Goal: Transaction & Acquisition: Purchase product/service

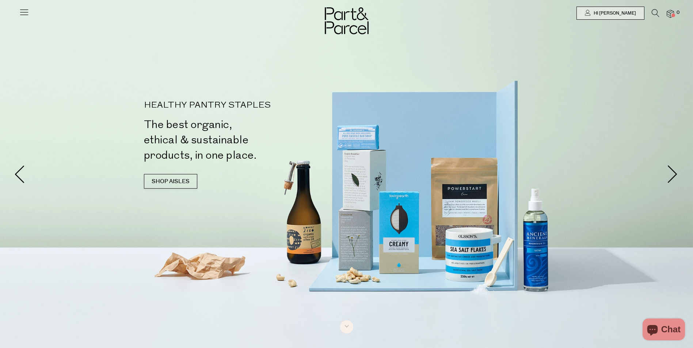
click at [30, 14] on div at bounding box center [346, 13] width 693 height 26
click at [27, 14] on icon at bounding box center [24, 12] width 10 height 10
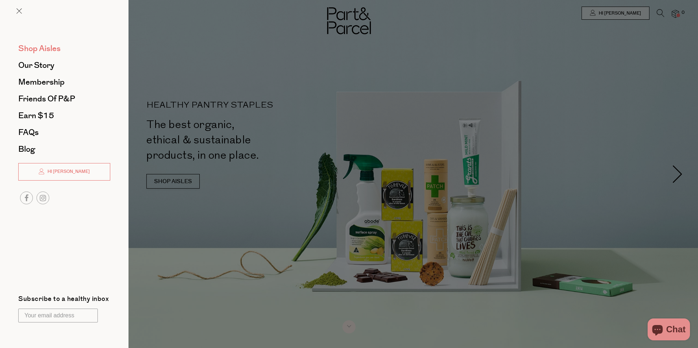
click at [38, 48] on span "Shop Aisles" at bounding box center [39, 49] width 42 height 12
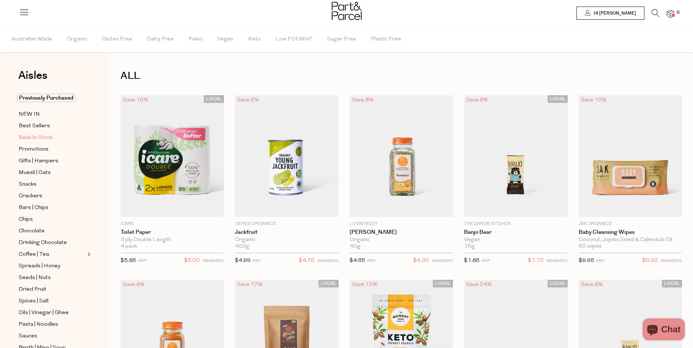
click at [27, 135] on span "Back In Stock" at bounding box center [36, 138] width 34 height 9
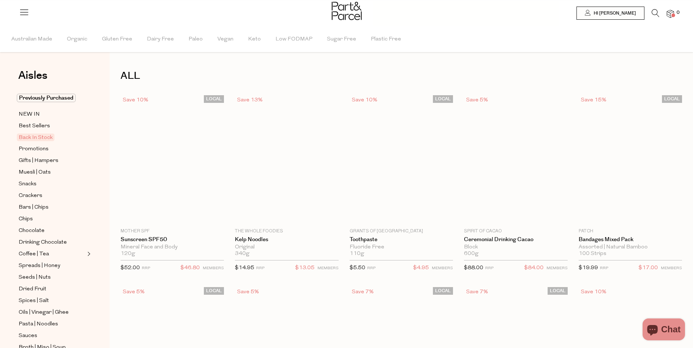
click at [27, 146] on span "Promotions" at bounding box center [34, 149] width 30 height 9
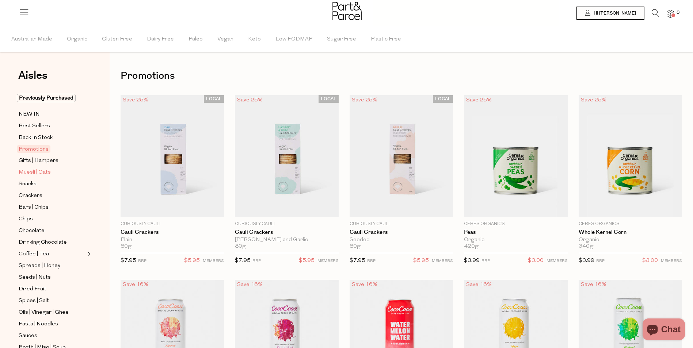
click at [45, 172] on span "Muesli | Oats" at bounding box center [35, 172] width 32 height 9
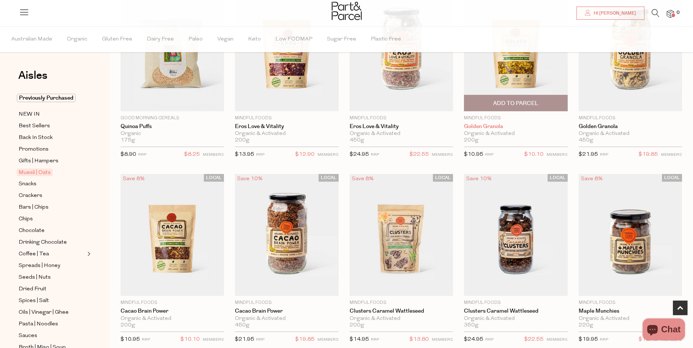
scroll to position [292, 0]
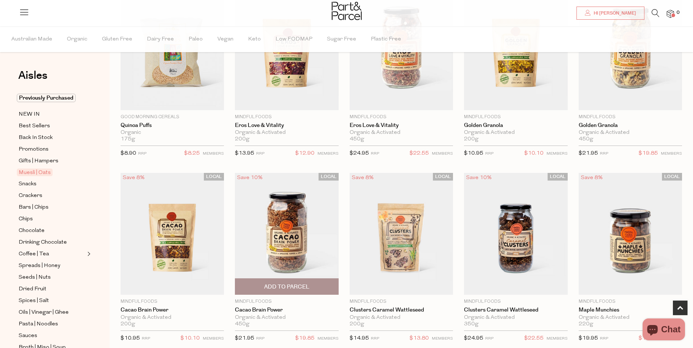
click at [304, 242] on img at bounding box center [286, 234] width 103 height 122
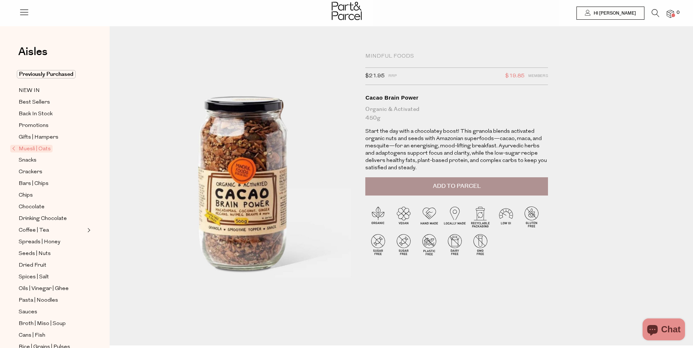
click at [35, 148] on span "Muesli | Oats" at bounding box center [31, 149] width 42 height 8
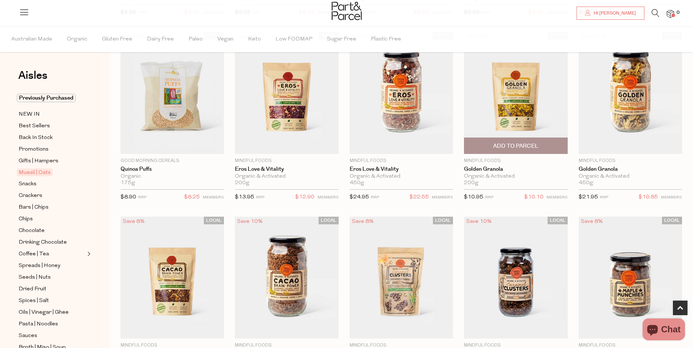
scroll to position [329, 0]
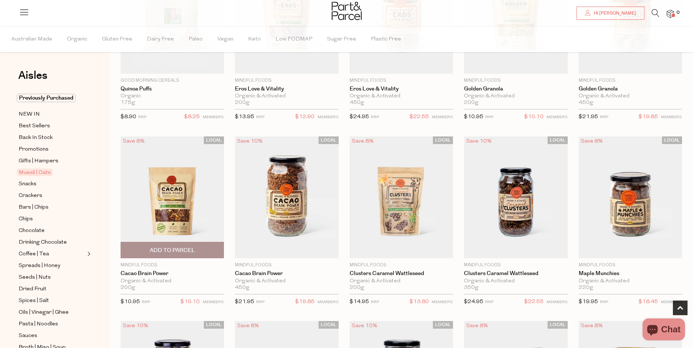
click at [170, 247] on span "Add To Parcel" at bounding box center [172, 251] width 45 height 8
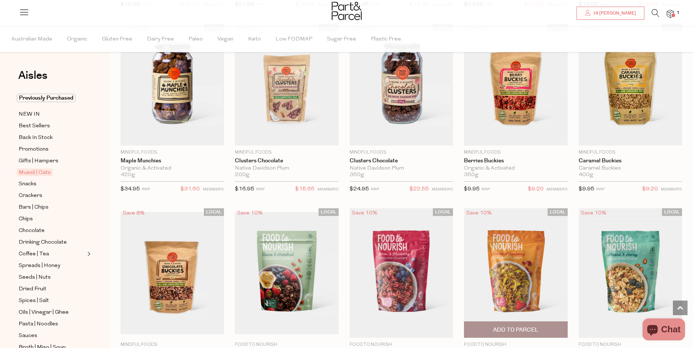
scroll to position [694, 0]
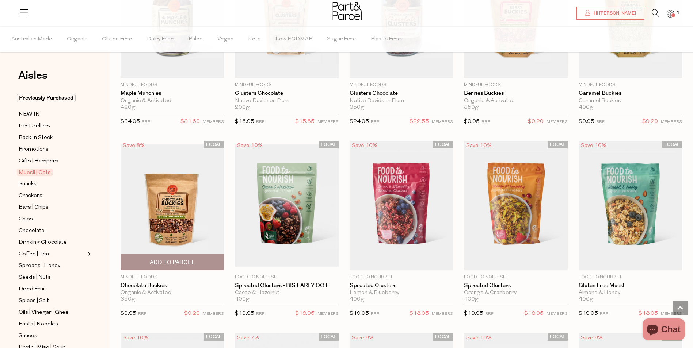
click at [168, 213] on img at bounding box center [171, 206] width 103 height 122
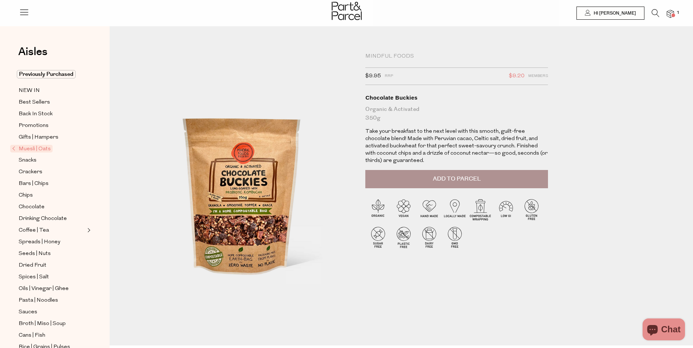
click at [473, 181] on span "Add to Parcel" at bounding box center [457, 179] width 48 height 8
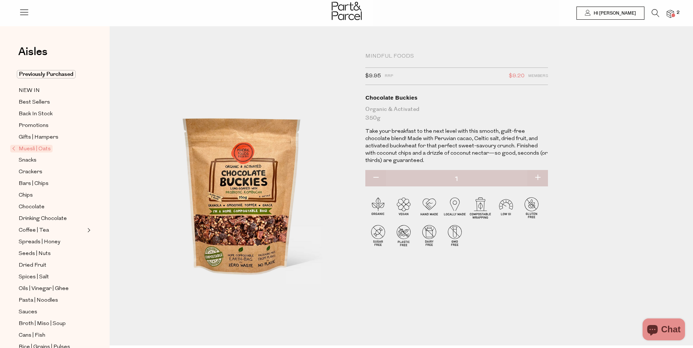
click at [32, 146] on span "Muesli | Oats" at bounding box center [31, 149] width 42 height 8
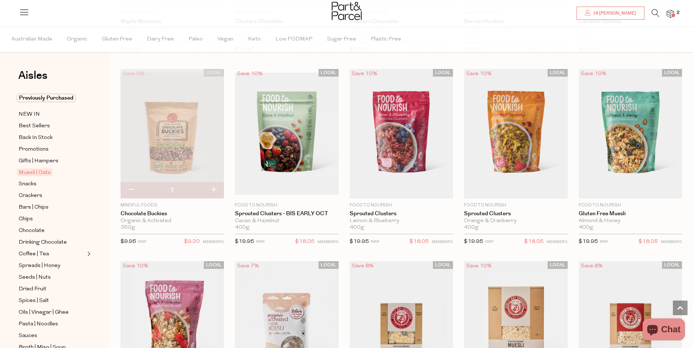
scroll to position [767, 0]
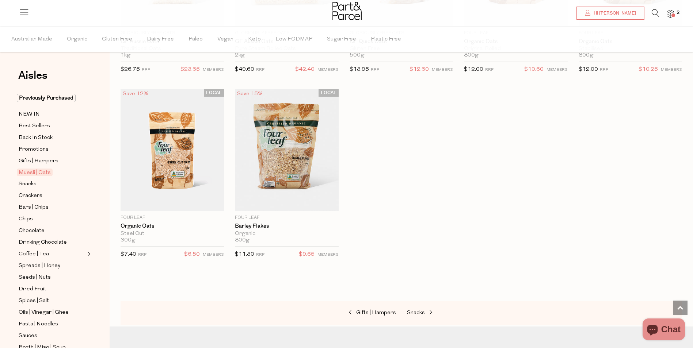
scroll to position [1970, 0]
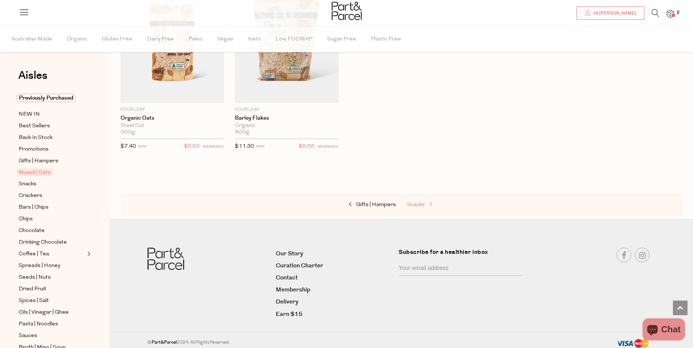
click at [418, 202] on span "Snacks" at bounding box center [416, 204] width 18 height 5
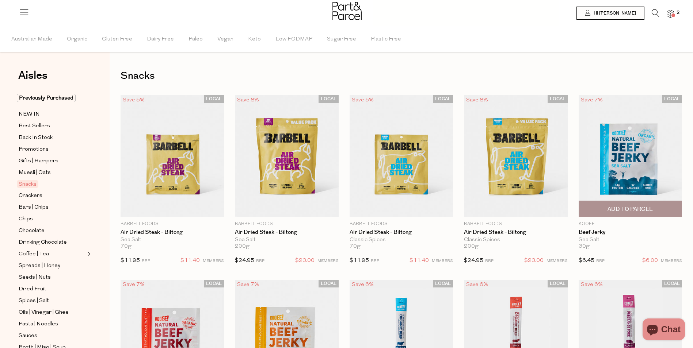
click at [652, 210] on span "Add To Parcel" at bounding box center [629, 210] width 45 height 8
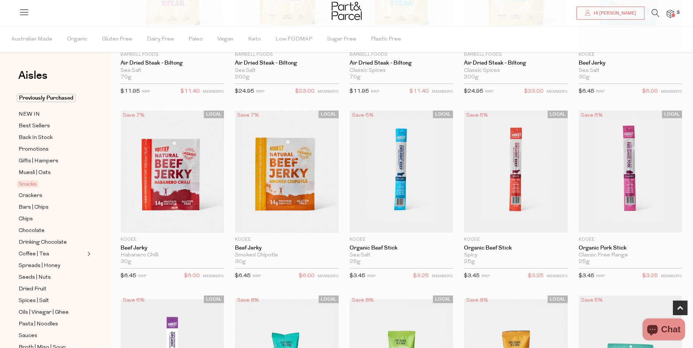
scroll to position [183, 0]
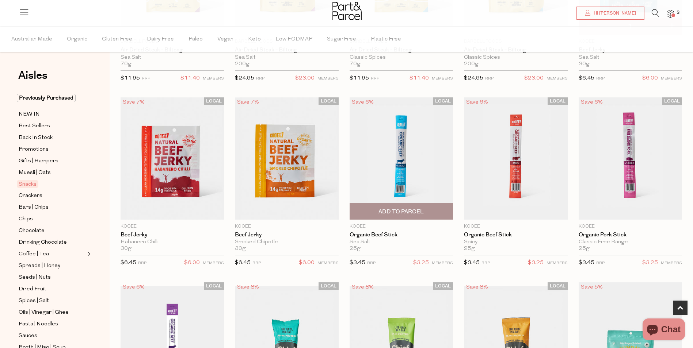
click at [409, 210] on span "Add To Parcel" at bounding box center [400, 212] width 45 height 8
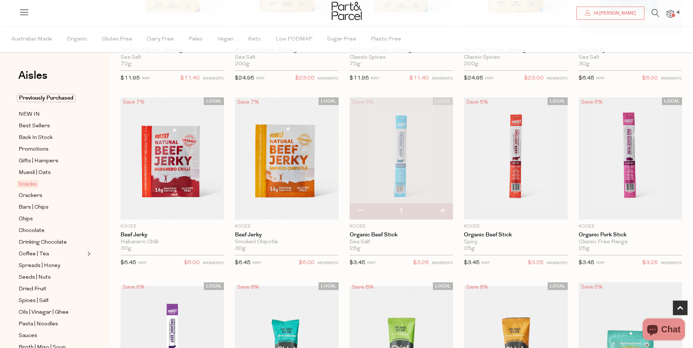
click at [443, 213] on button "button" at bounding box center [442, 211] width 21 height 16
type input "2"
click at [443, 211] on button "button" at bounding box center [442, 211] width 21 height 16
type input "3"
click at [356, 213] on button "button" at bounding box center [359, 211] width 21 height 16
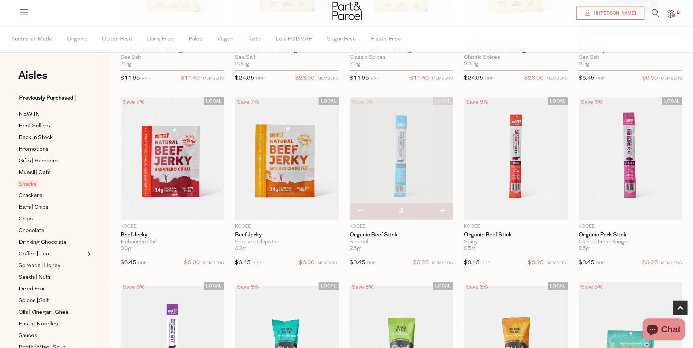
type input "2"
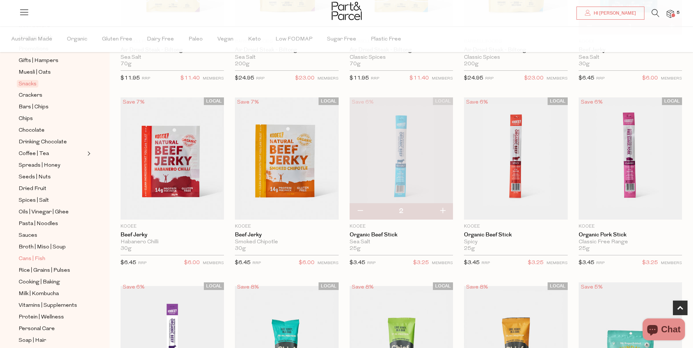
scroll to position [110, 0]
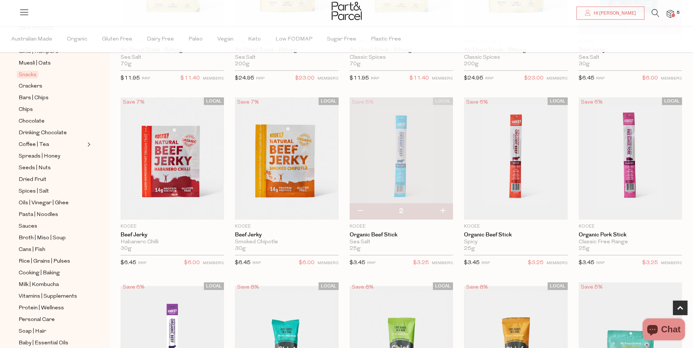
click at [43, 260] on ul "Previously Purchased NEW IN Best Sellers Back In Stock Promotions Gifts | Hampe…" at bounding box center [55, 189] width 78 height 410
click at [46, 269] on span "Cooking | Baking" at bounding box center [39, 273] width 41 height 9
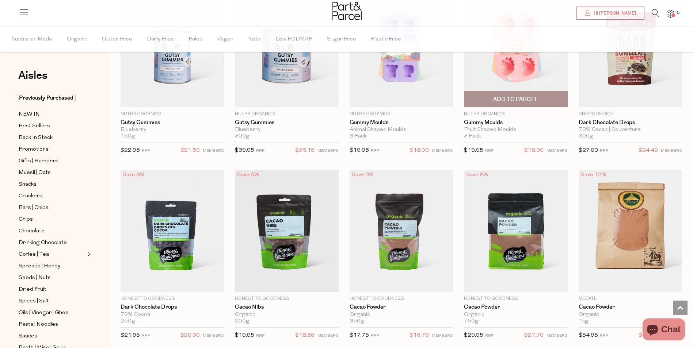
scroll to position [803, 0]
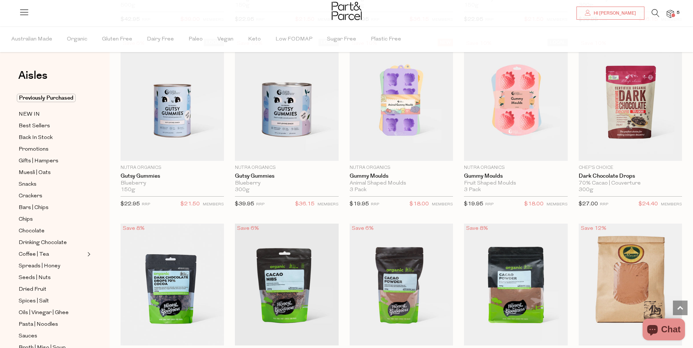
click at [652, 15] on icon at bounding box center [655, 13] width 8 height 8
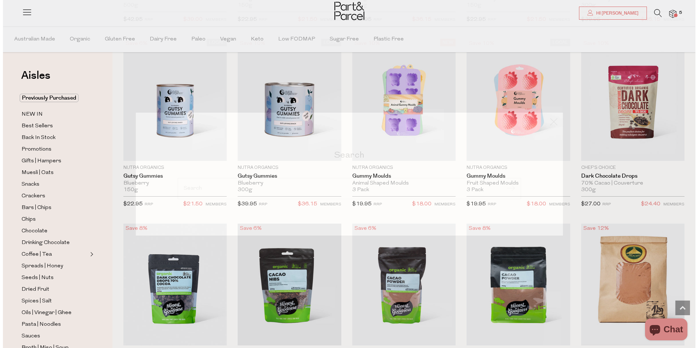
scroll to position [808, 0]
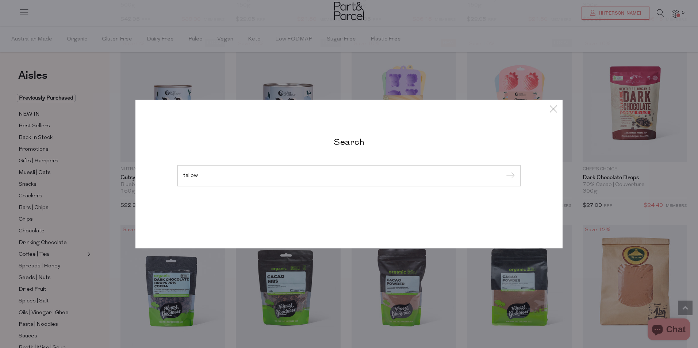
type input "tallow"
click at [504, 171] on input "submit" at bounding box center [509, 176] width 11 height 11
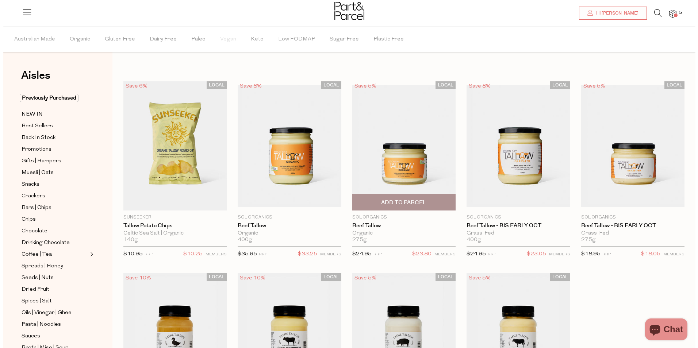
scroll to position [146, 0]
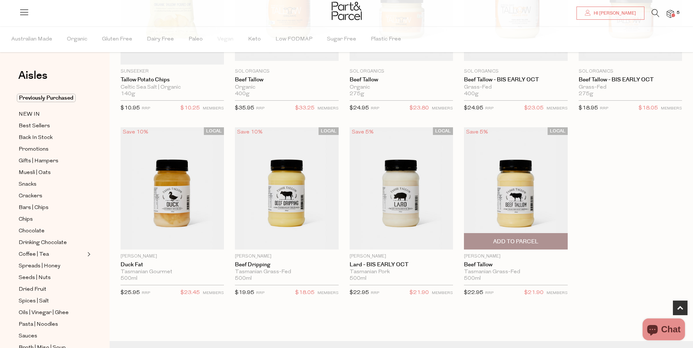
click at [505, 243] on span "Add To Parcel" at bounding box center [515, 242] width 45 height 8
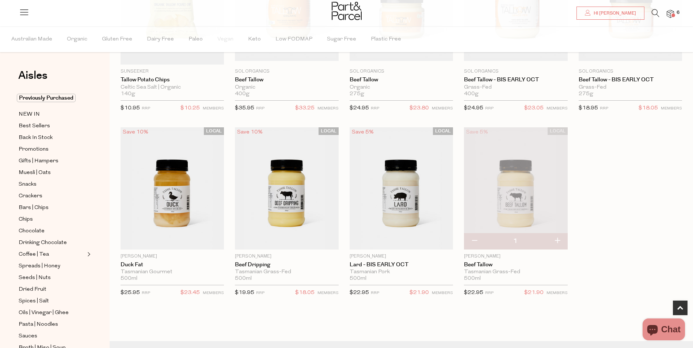
drag, startPoint x: 653, startPoint y: 16, endPoint x: 642, endPoint y: 20, distance: 11.5
click at [653, 15] on icon at bounding box center [655, 13] width 8 height 8
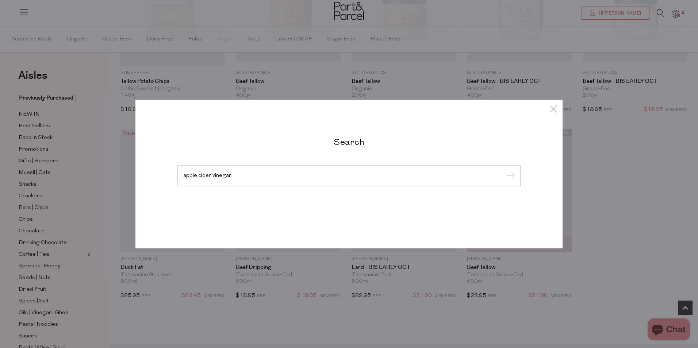
type input "apple cider vinegar"
click at [504, 171] on input "submit" at bounding box center [509, 176] width 11 height 11
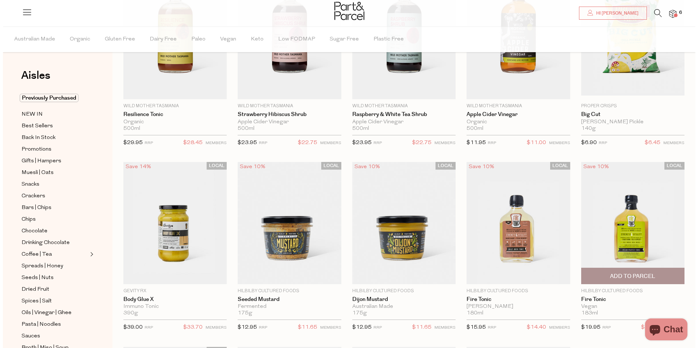
scroll to position [18, 0]
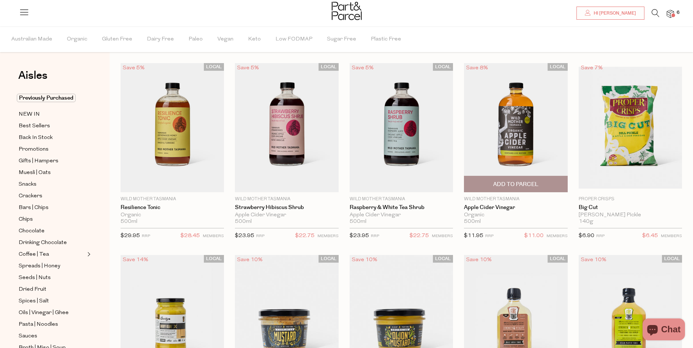
click at [525, 185] on span "Add To Parcel" at bounding box center [515, 185] width 45 height 8
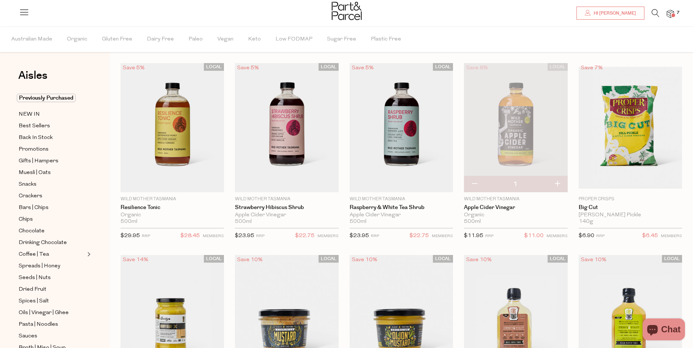
click at [654, 13] on icon at bounding box center [655, 13] width 8 height 8
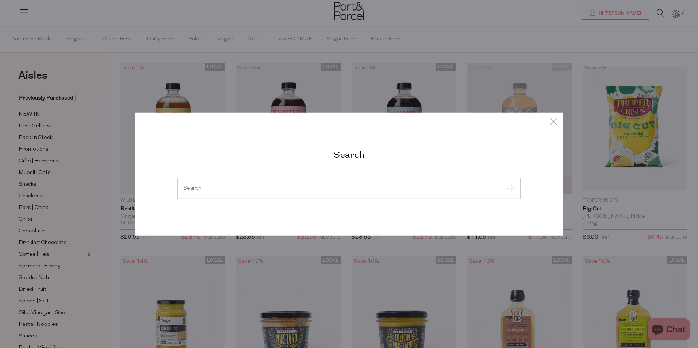
click at [224, 193] on div at bounding box center [348, 188] width 343 height 21
click at [204, 192] on div at bounding box center [348, 188] width 343 height 21
drag, startPoint x: 218, startPoint y: 187, endPoint x: 205, endPoint y: 186, distance: 13.5
click at [219, 187] on input "search" at bounding box center [348, 188] width 331 height 5
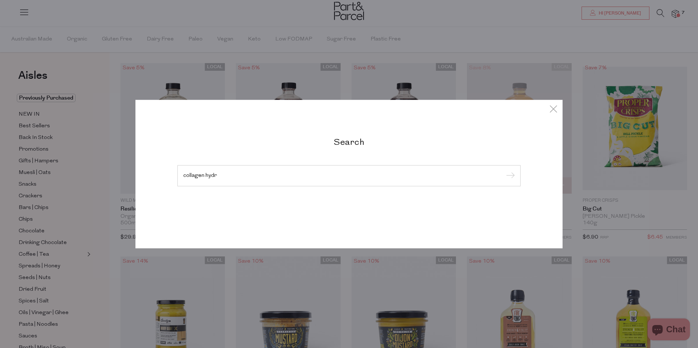
type input "collagen hydr"
click at [504, 171] on input "submit" at bounding box center [509, 176] width 11 height 11
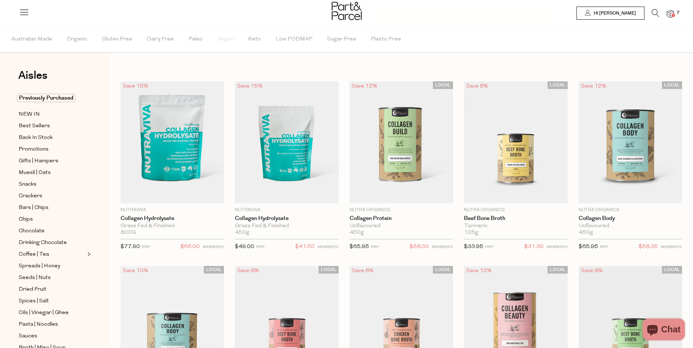
click at [653, 11] on icon at bounding box center [655, 13] width 8 height 8
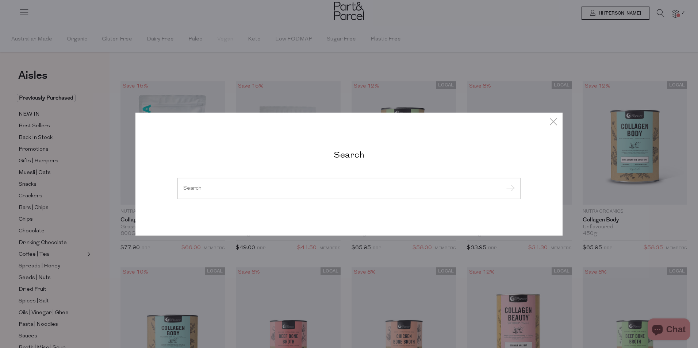
click at [197, 188] on input "search" at bounding box center [348, 188] width 331 height 5
click at [218, 188] on input "search" at bounding box center [348, 188] width 331 height 5
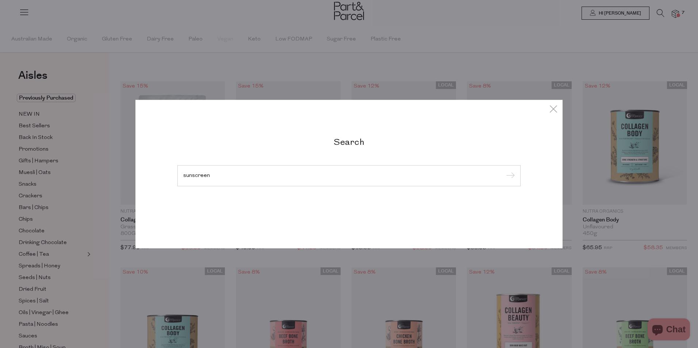
type input "sunscreen"
click at [504, 171] on input "submit" at bounding box center [509, 176] width 11 height 11
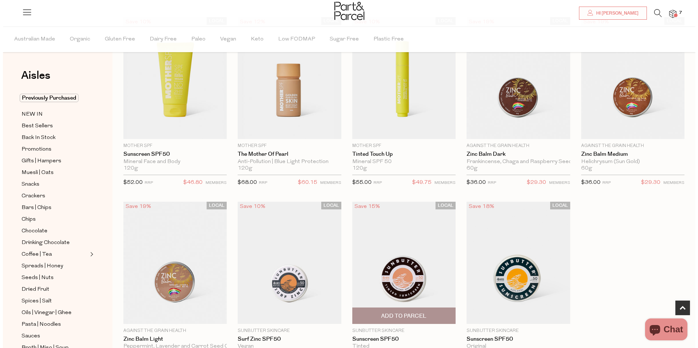
scroll to position [146, 0]
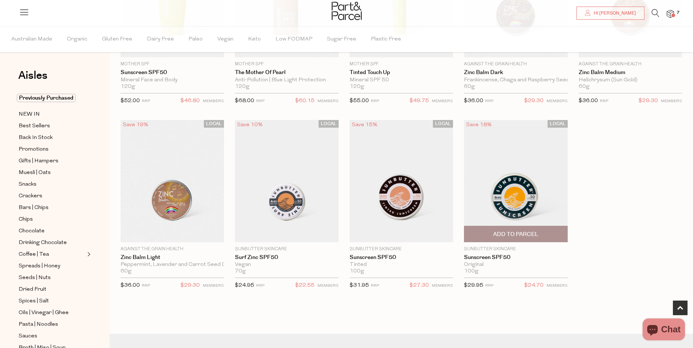
click at [526, 235] on span "Add To Parcel" at bounding box center [515, 235] width 45 height 8
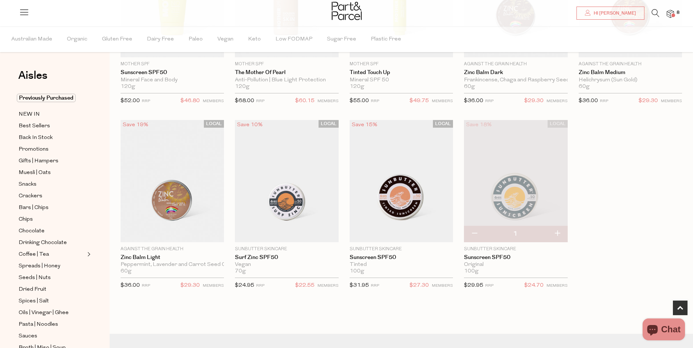
click at [669, 16] on img at bounding box center [669, 14] width 7 height 8
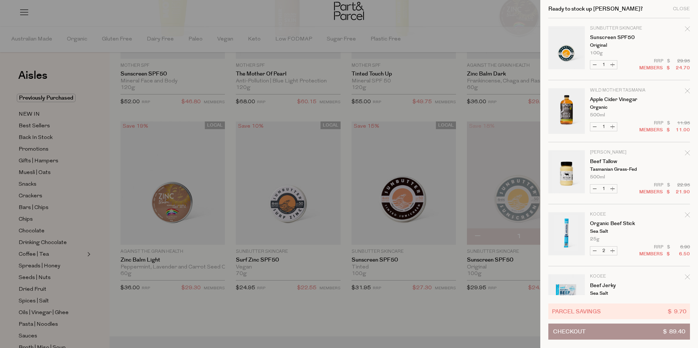
click at [688, 215] on icon "Remove Organic Beef Stick" at bounding box center [687, 214] width 5 height 5
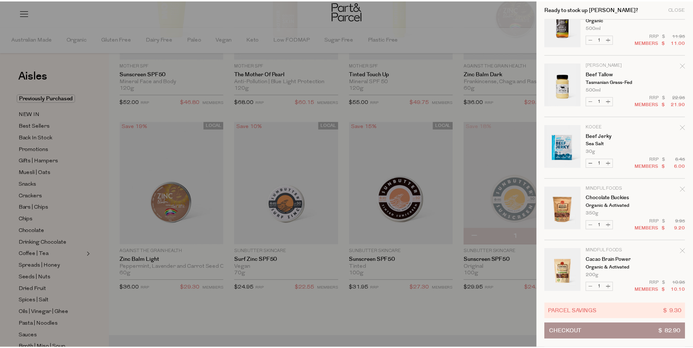
scroll to position [95, 0]
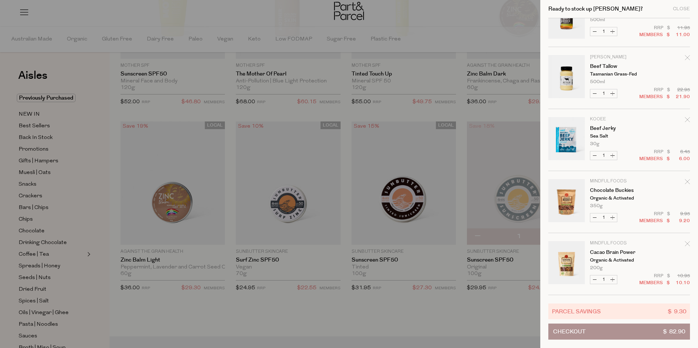
click at [174, 110] on div at bounding box center [349, 174] width 698 height 348
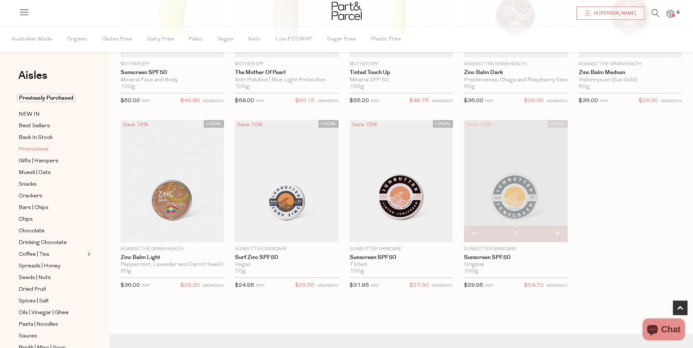
click at [34, 147] on span "Promotions" at bounding box center [34, 149] width 30 height 9
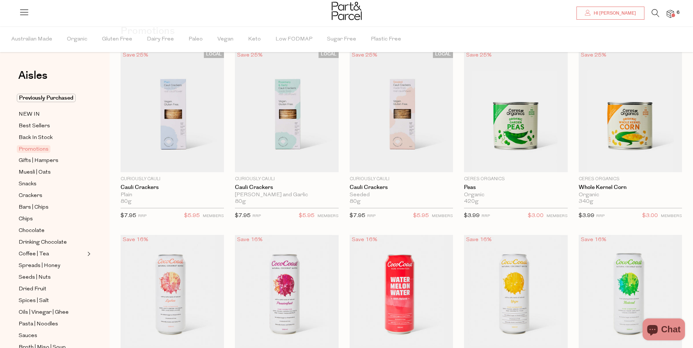
scroll to position [37, 0]
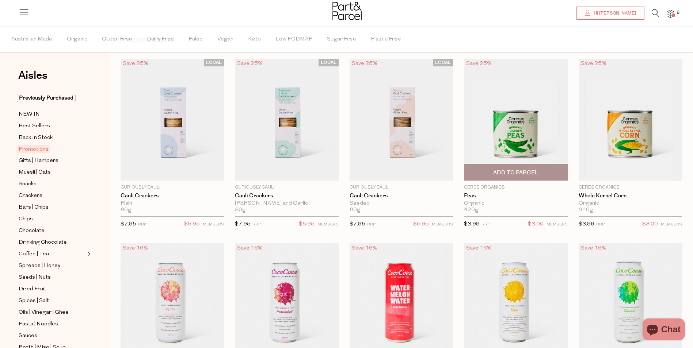
click at [517, 175] on span "Add To Parcel" at bounding box center [515, 173] width 45 height 8
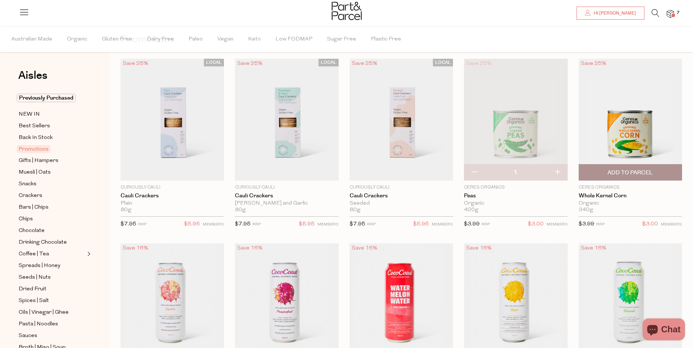
click at [603, 173] on span "Add To Parcel" at bounding box center [629, 173] width 99 height 16
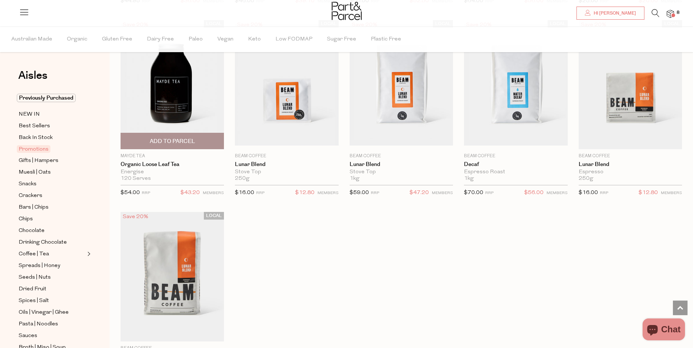
scroll to position [657, 0]
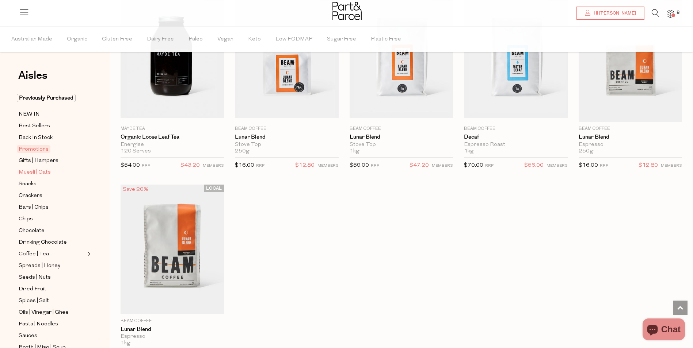
click at [32, 174] on span "Muesli | Oats" at bounding box center [35, 172] width 32 height 9
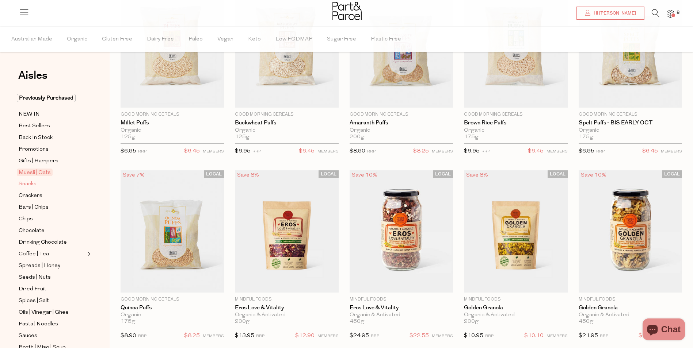
click at [26, 184] on span "Snacks" at bounding box center [28, 184] width 18 height 9
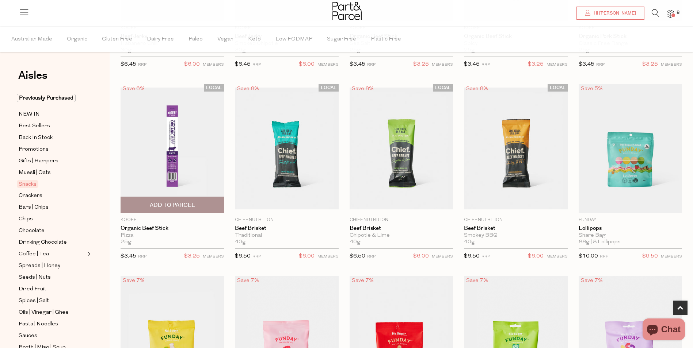
scroll to position [402, 0]
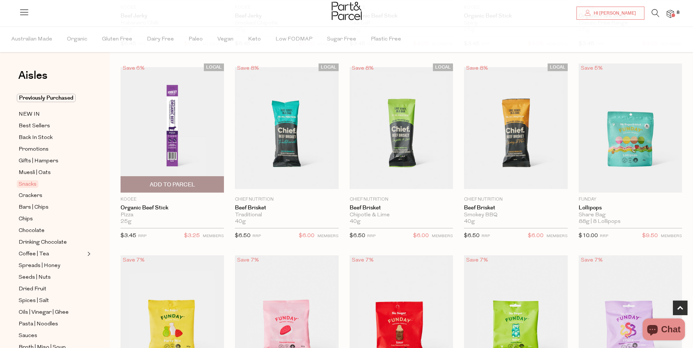
click at [192, 185] on span "Add To Parcel" at bounding box center [172, 185] width 45 height 8
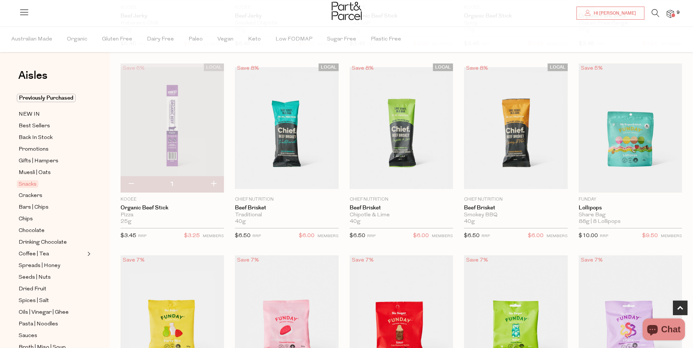
click at [214, 186] on button "button" at bounding box center [213, 184] width 21 height 16
type input "2"
click at [214, 184] on button "button" at bounding box center [213, 184] width 21 height 16
type input "3"
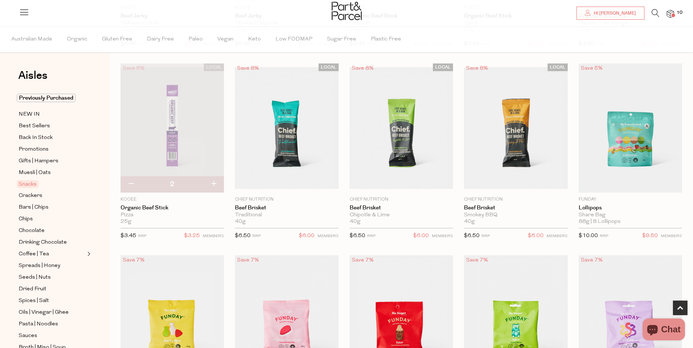
type input "3"
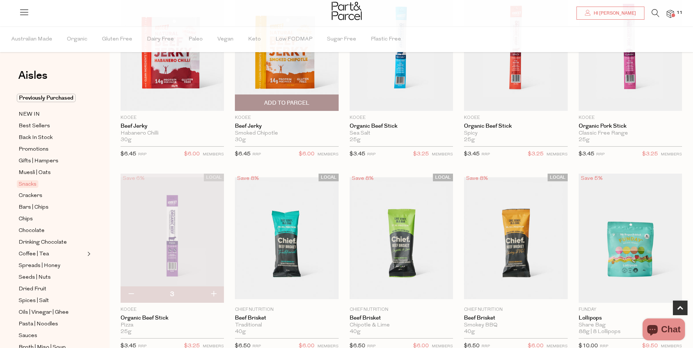
scroll to position [183, 0]
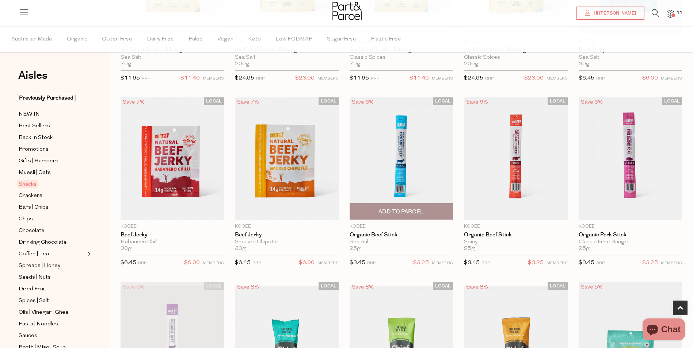
click at [436, 214] on span "Add To Parcel" at bounding box center [401, 212] width 99 height 16
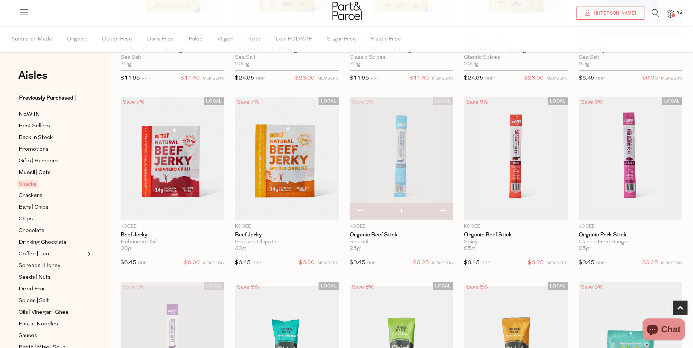
click at [440, 211] on button "button" at bounding box center [442, 211] width 21 height 16
type input "2"
click at [525, 212] on span "Add To Parcel" at bounding box center [515, 212] width 45 height 8
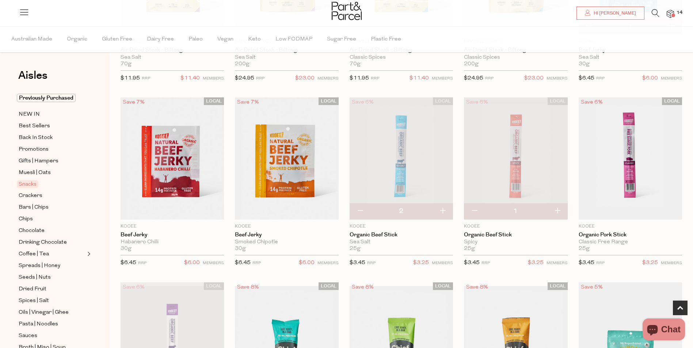
click at [559, 212] on button "button" at bounding box center [556, 211] width 21 height 16
type input "2"
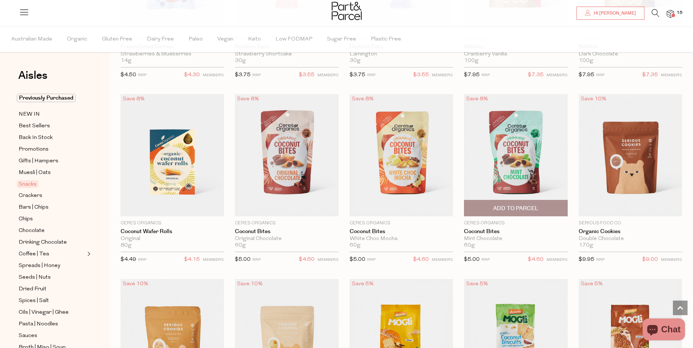
scroll to position [1132, 0]
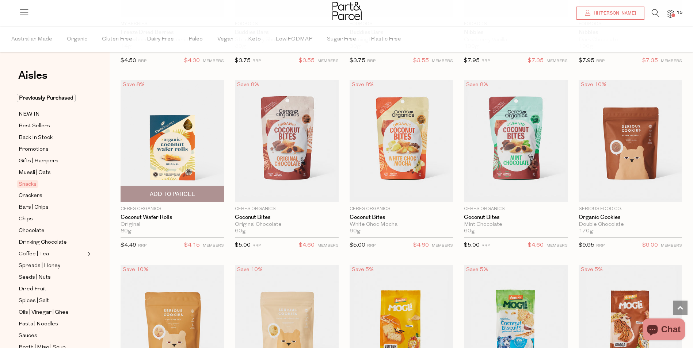
click at [193, 192] on span "Add To Parcel" at bounding box center [172, 195] width 45 height 8
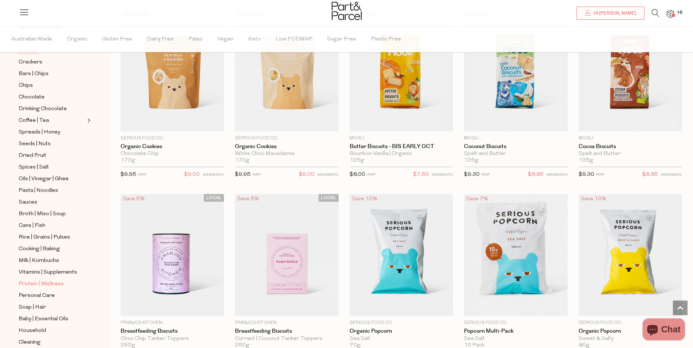
scroll to position [146, 0]
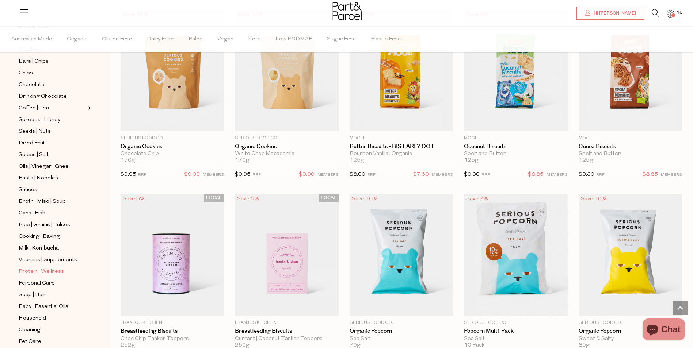
click at [50, 268] on span "Protein | Wellness" at bounding box center [41, 272] width 45 height 9
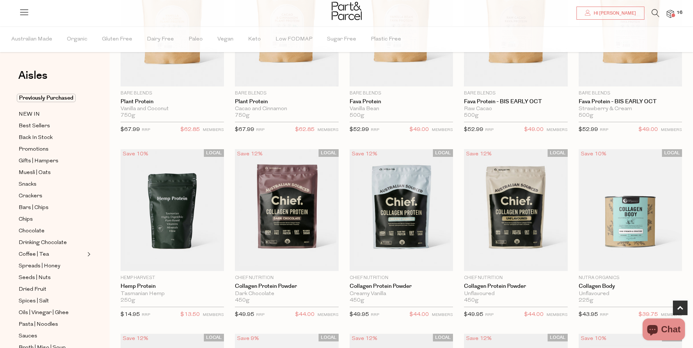
scroll to position [402, 0]
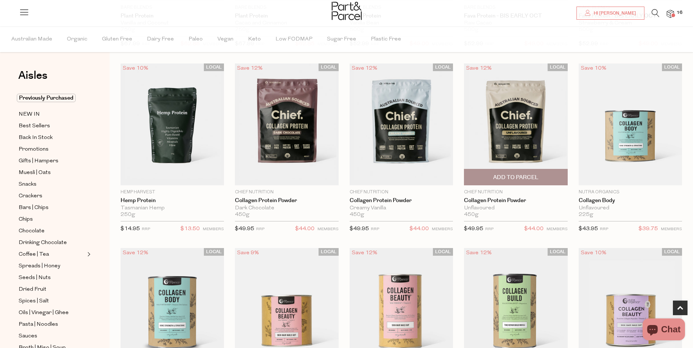
click at [522, 177] on span "Add To Parcel" at bounding box center [515, 178] width 45 height 8
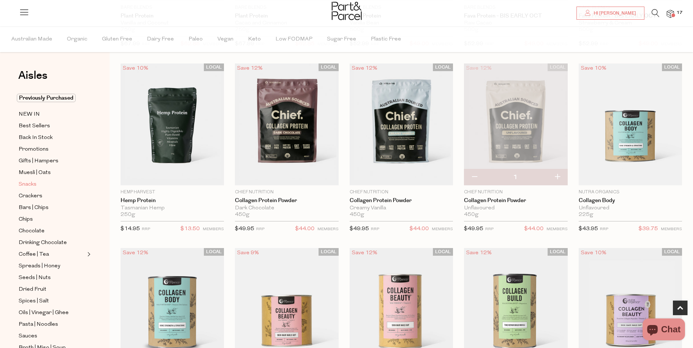
click at [31, 184] on span "Snacks" at bounding box center [28, 184] width 18 height 9
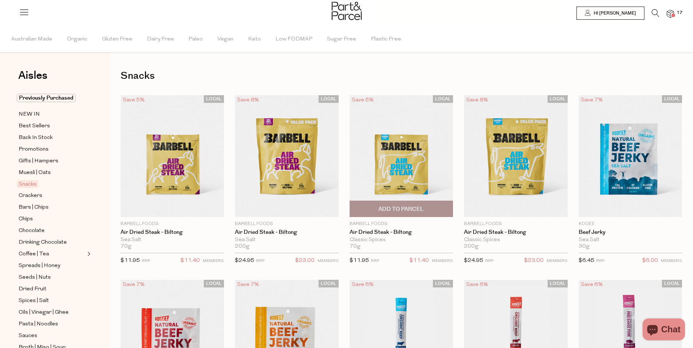
type input "2"
type input "3"
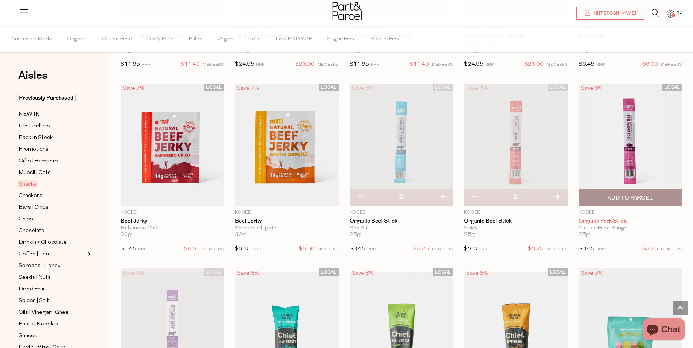
scroll to position [37, 0]
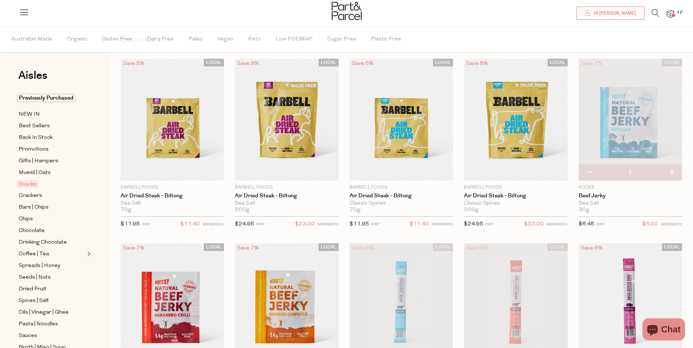
click at [673, 172] on button "button" at bounding box center [671, 173] width 21 height 16
type input "2"
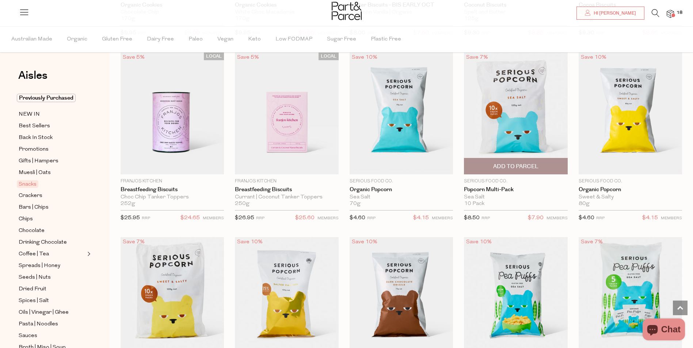
scroll to position [1606, 0]
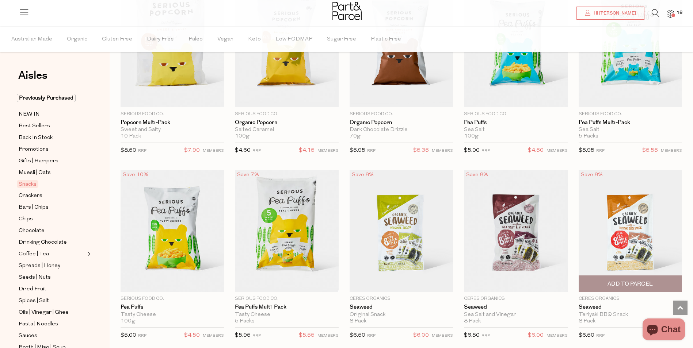
scroll to position [1789, 0]
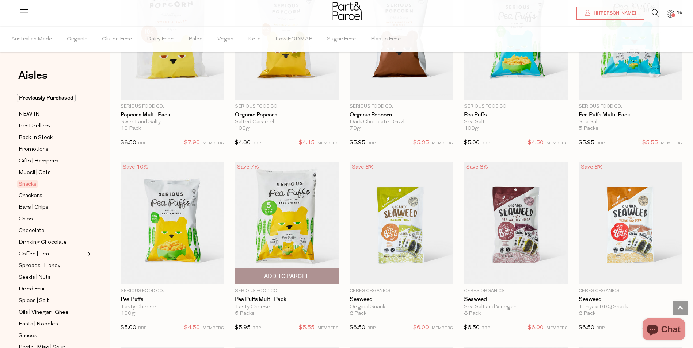
click at [290, 273] on span "Add To Parcel" at bounding box center [286, 277] width 45 height 8
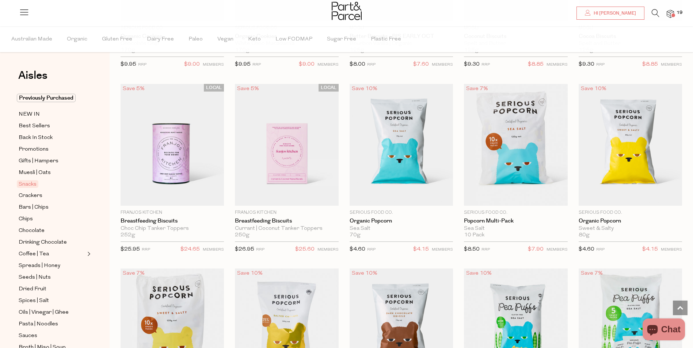
scroll to position [1497, 0]
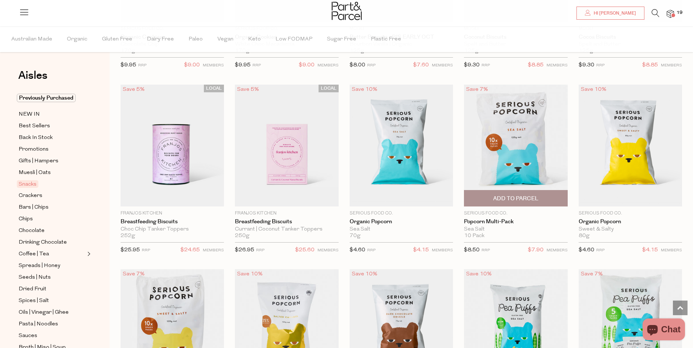
click at [511, 197] on span "Add To Parcel" at bounding box center [515, 199] width 45 height 8
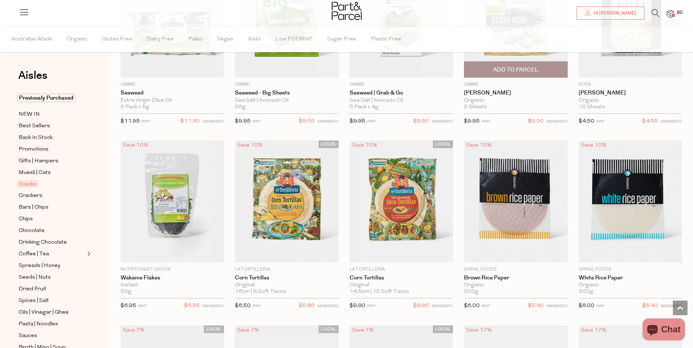
scroll to position [2190, 0]
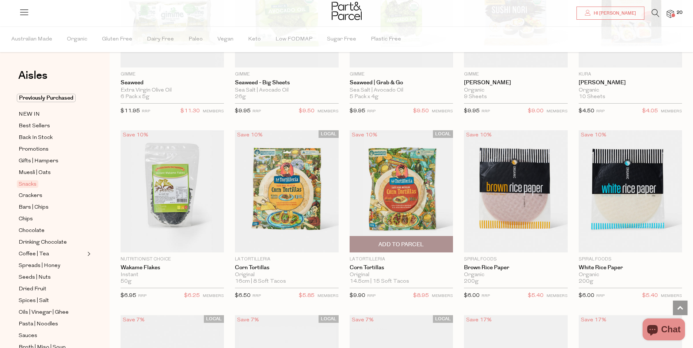
click at [399, 241] on span "Add To Parcel" at bounding box center [400, 245] width 45 height 8
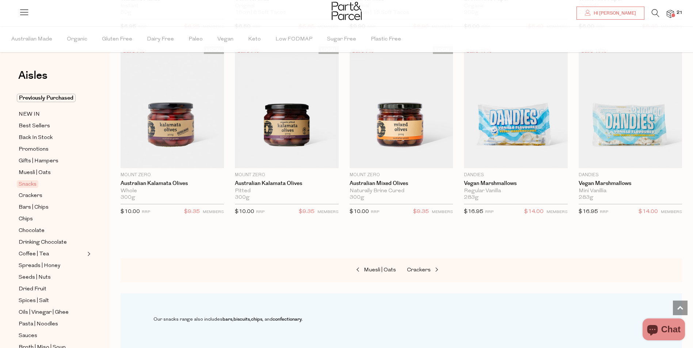
scroll to position [2482, 0]
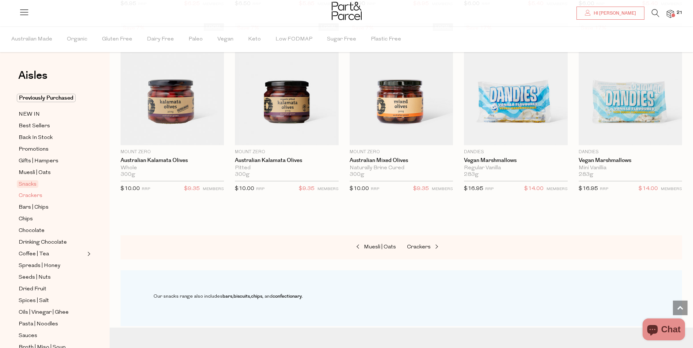
click at [26, 192] on span "Crackers" at bounding box center [31, 196] width 24 height 9
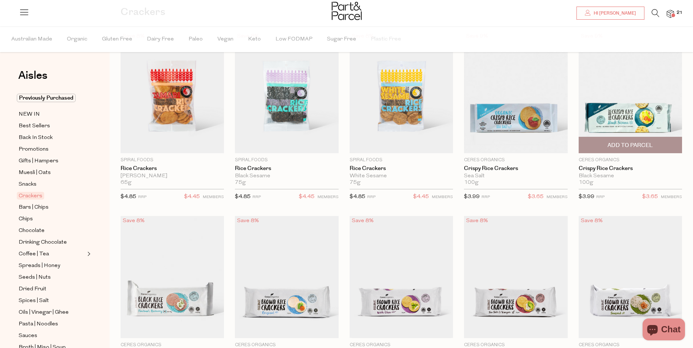
scroll to position [73, 0]
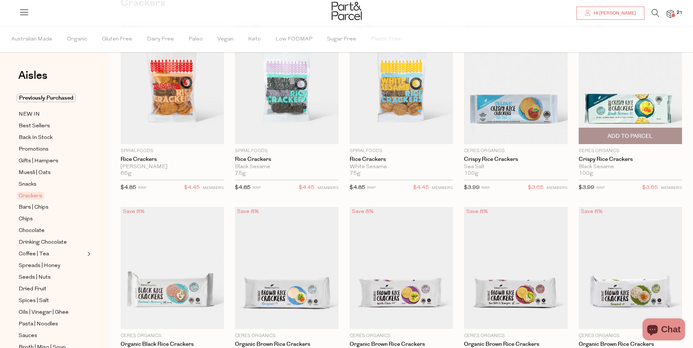
click at [630, 137] on span "Add To Parcel" at bounding box center [629, 137] width 45 height 8
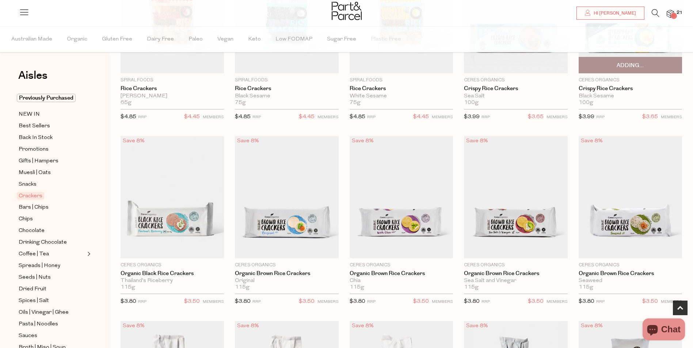
scroll to position [146, 0]
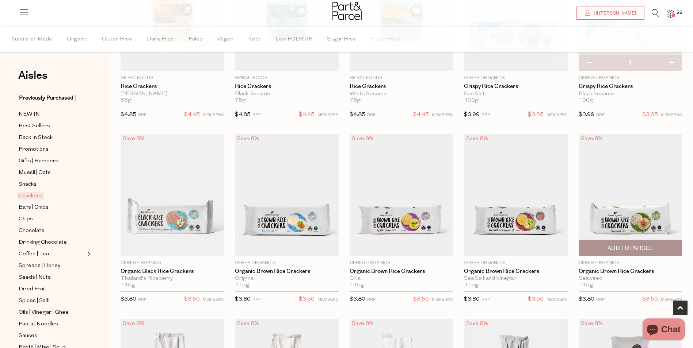
click at [626, 250] on span "Add To Parcel" at bounding box center [629, 249] width 45 height 8
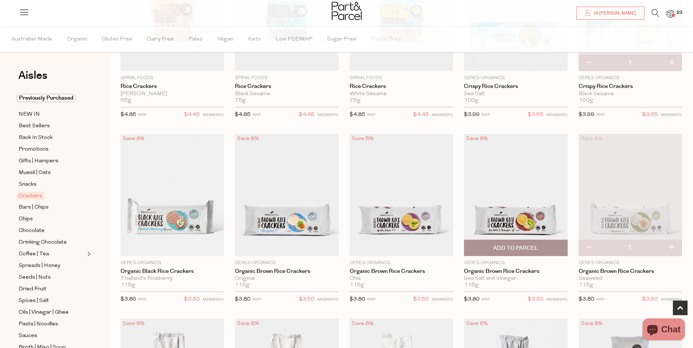
scroll to position [0, 0]
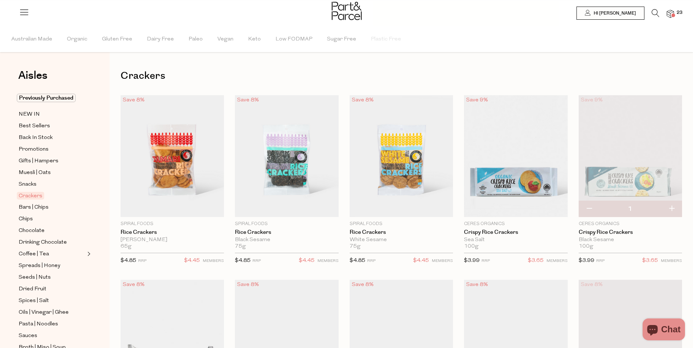
click at [671, 210] on button "button" at bounding box center [671, 209] width 21 height 16
type input "2"
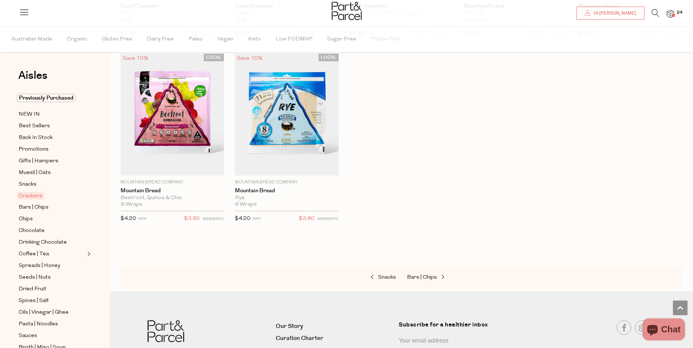
scroll to position [1409, 0]
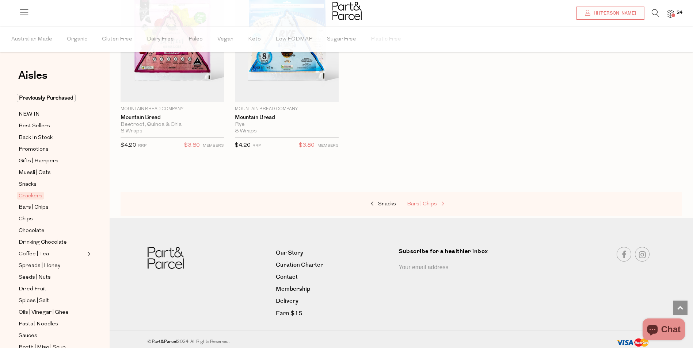
click at [427, 198] on div "Snacks Bars | Chips" at bounding box center [400, 204] width 561 height 24
click at [425, 202] on span "Bars | Chips" at bounding box center [422, 204] width 30 height 5
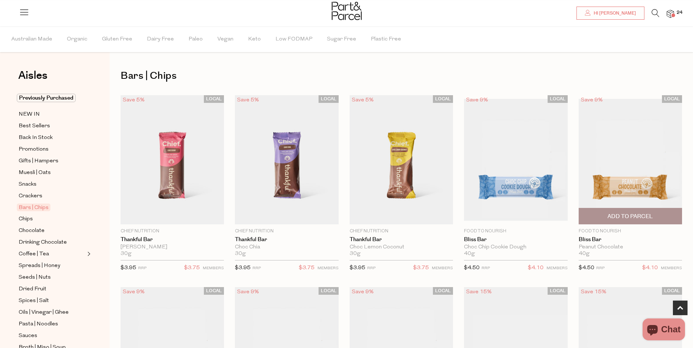
scroll to position [183, 0]
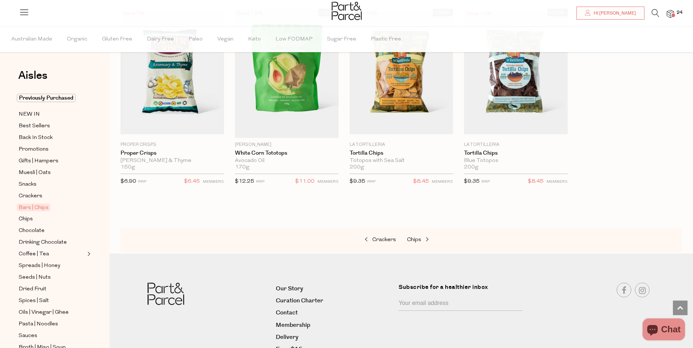
scroll to position [2482, 0]
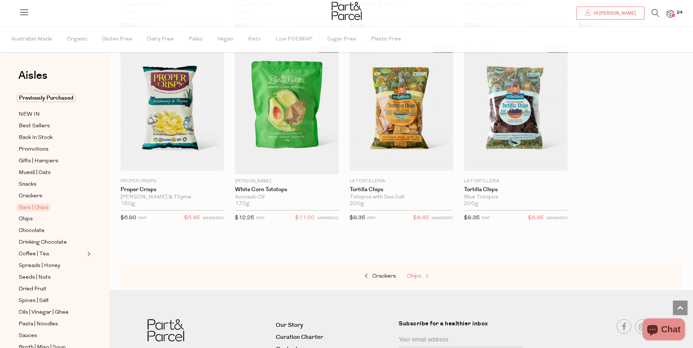
click at [419, 274] on span "Chips" at bounding box center [414, 276] width 14 height 5
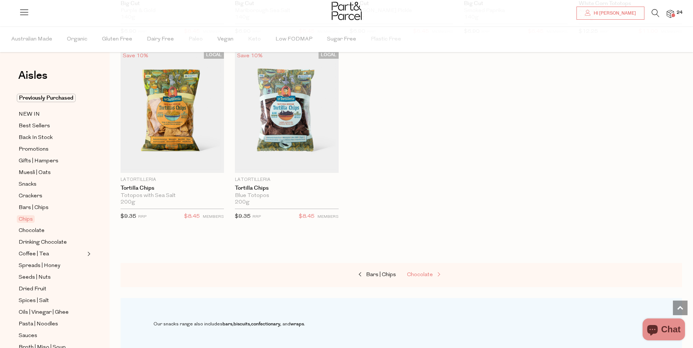
click at [425, 273] on span "Chocolate" at bounding box center [420, 274] width 26 height 5
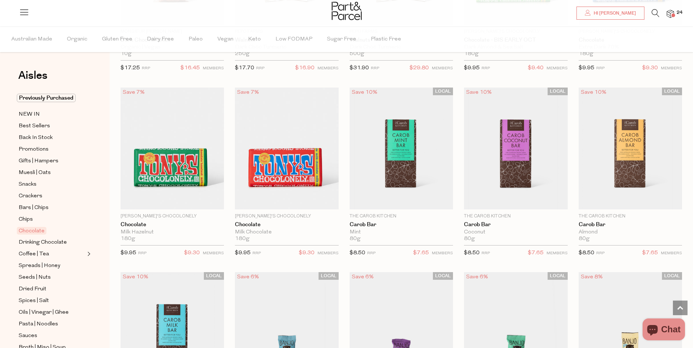
scroll to position [1606, 0]
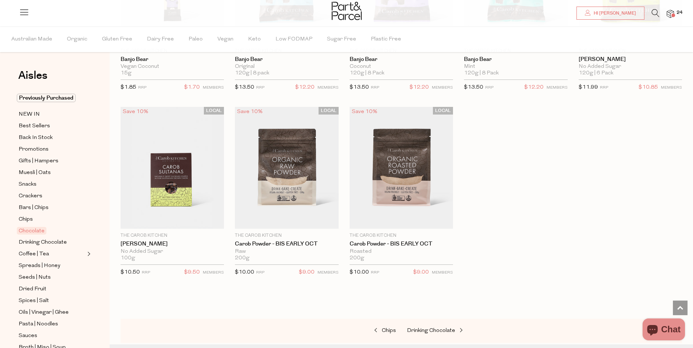
scroll to position [2044, 0]
click at [421, 327] on span "Drinking Chocolate" at bounding box center [431, 329] width 48 height 5
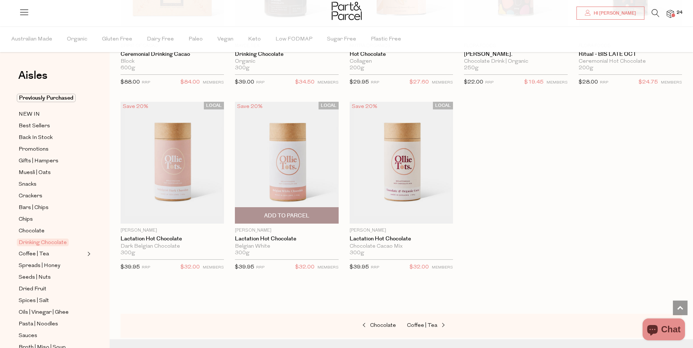
scroll to position [621, 0]
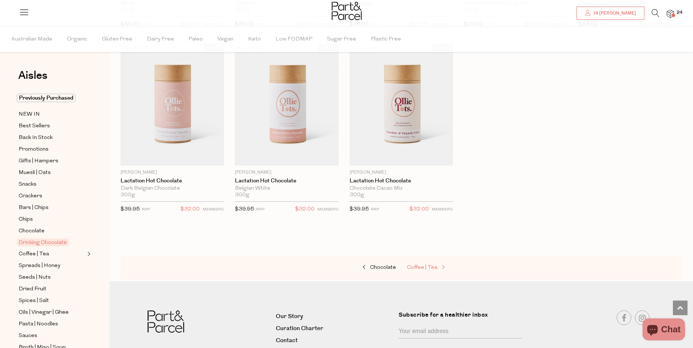
click at [434, 266] on span "Coffee | Tea" at bounding box center [422, 267] width 30 height 5
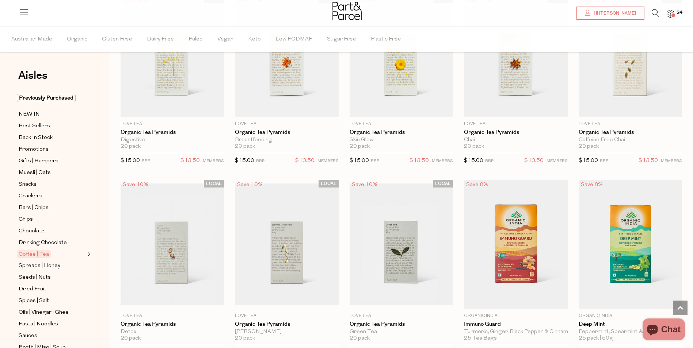
scroll to position [511, 0]
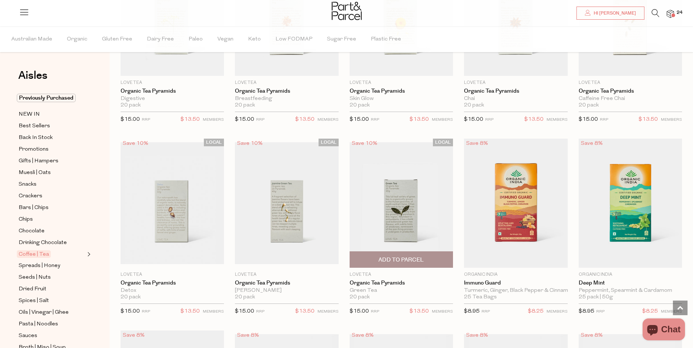
click at [413, 256] on span "Add To Parcel" at bounding box center [400, 260] width 45 height 8
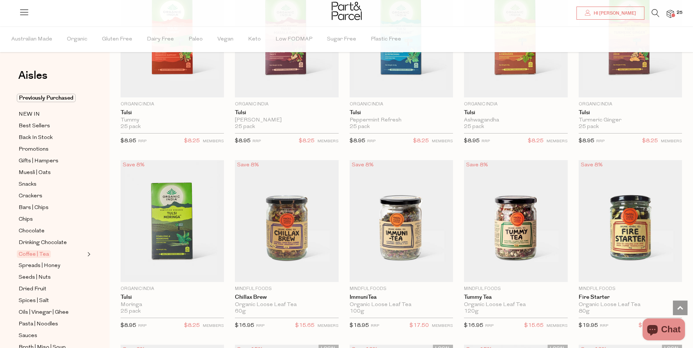
scroll to position [1241, 0]
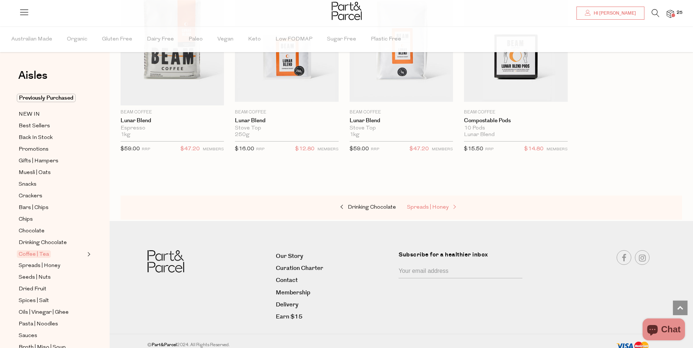
click at [436, 205] on span "Spreads | Honey" at bounding box center [428, 207] width 42 height 5
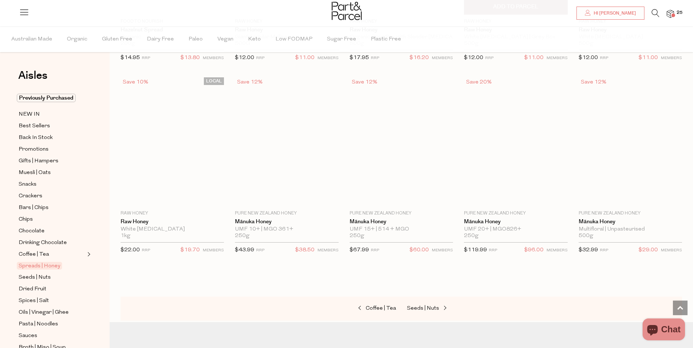
scroll to position [1601, 0]
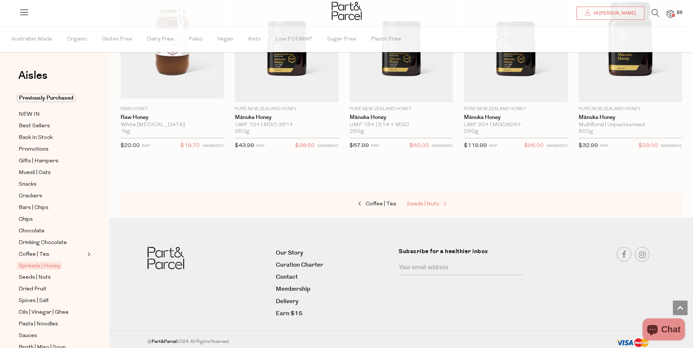
click at [428, 202] on span "Seeds | Nuts" at bounding box center [423, 204] width 32 height 5
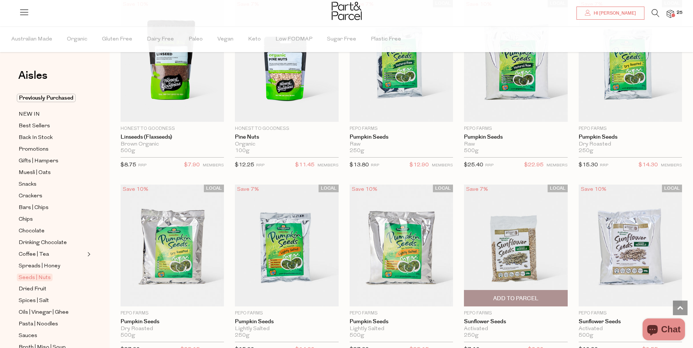
scroll to position [1387, 0]
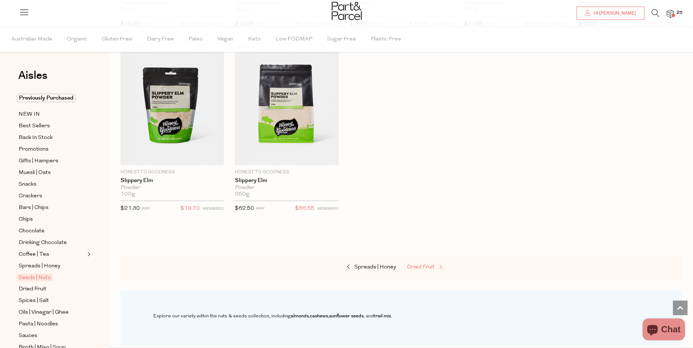
click at [427, 268] on link "Dried Fruit" at bounding box center [443, 267] width 73 height 9
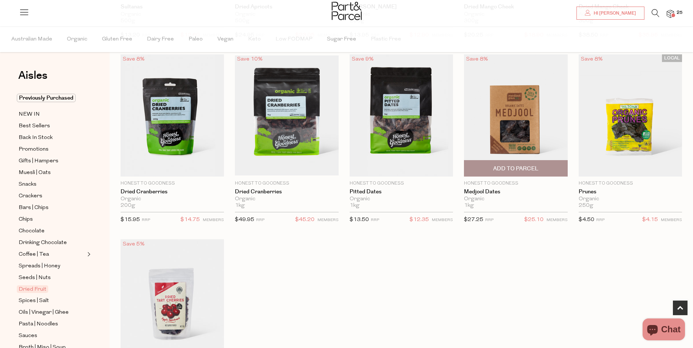
scroll to position [365, 0]
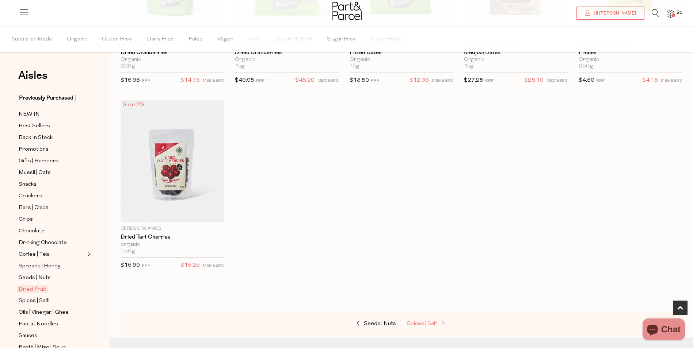
click at [436, 324] on span "Spices | Salt" at bounding box center [422, 323] width 30 height 5
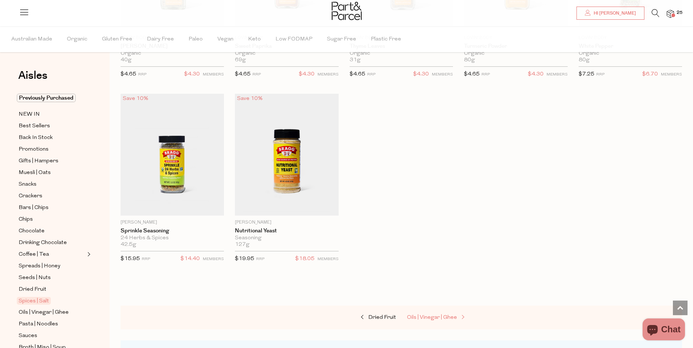
click at [434, 315] on span "Oils | Vinegar | Ghee" at bounding box center [432, 317] width 50 height 5
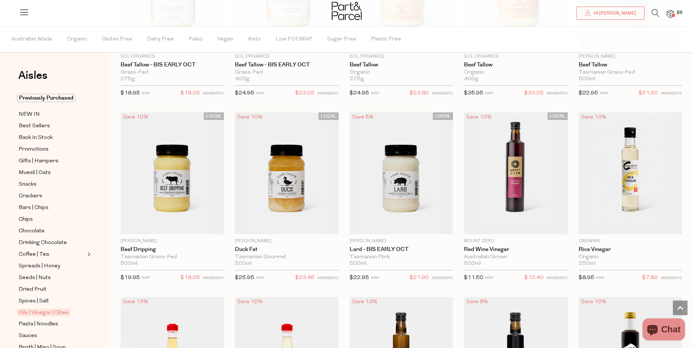
scroll to position [1245, 0]
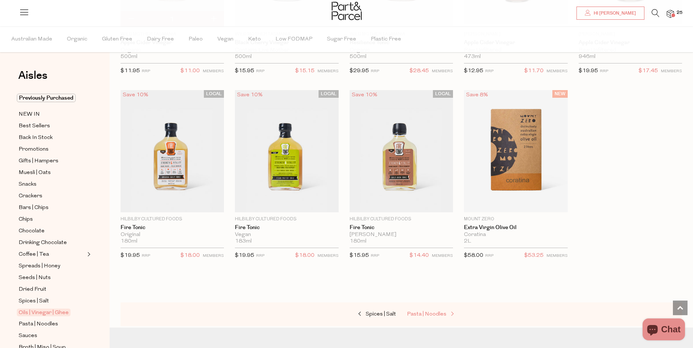
click at [439, 312] on span "Pasta | Noodles" at bounding box center [426, 314] width 39 height 5
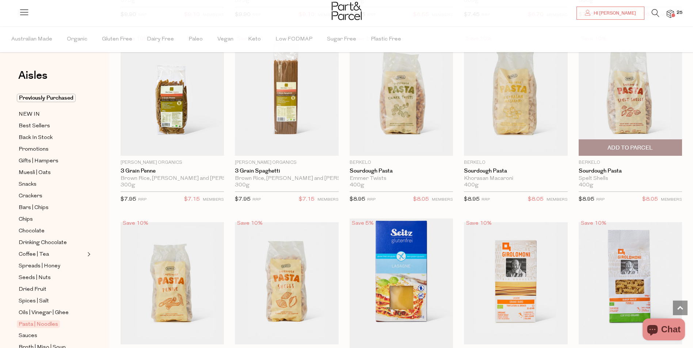
scroll to position [621, 0]
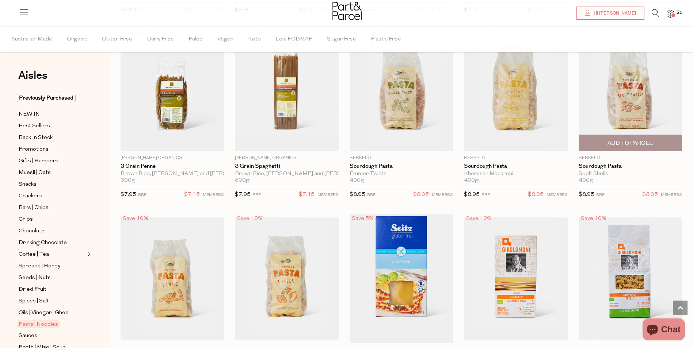
click at [642, 139] on span "Add To Parcel" at bounding box center [629, 143] width 45 height 8
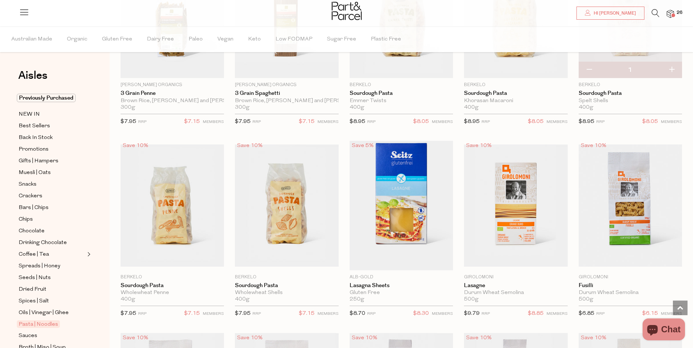
scroll to position [657, 0]
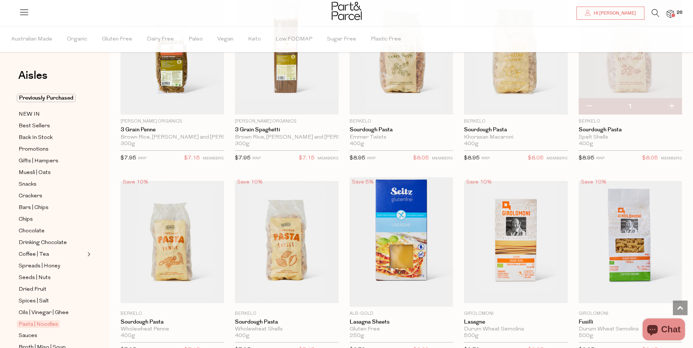
click at [671, 104] on button "button" at bounding box center [671, 107] width 21 height 16
type input "2"
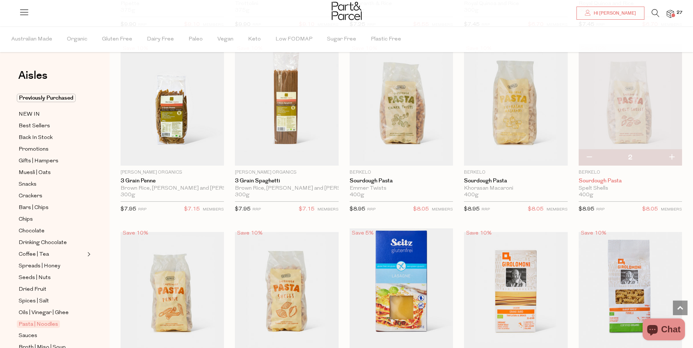
scroll to position [584, 0]
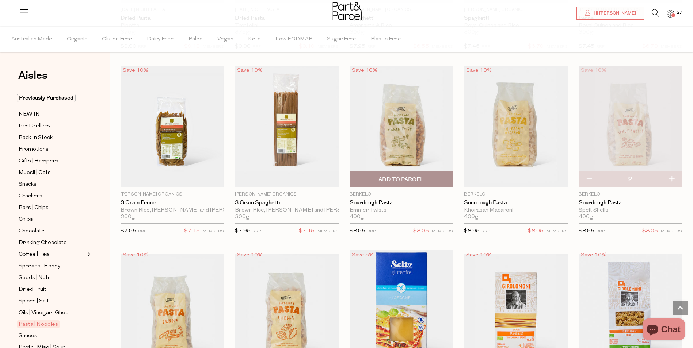
click at [389, 170] on img at bounding box center [400, 127] width 103 height 122
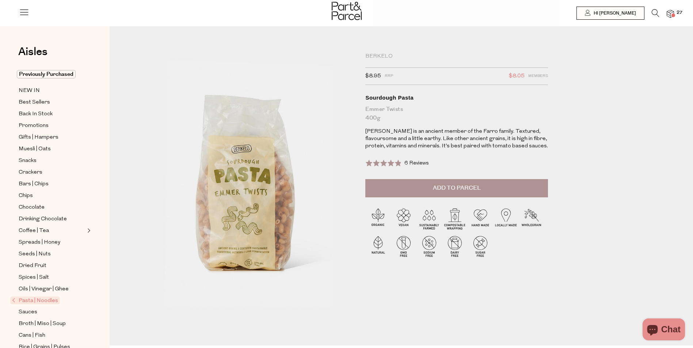
click at [436, 187] on span "Add to Parcel" at bounding box center [457, 188] width 48 height 8
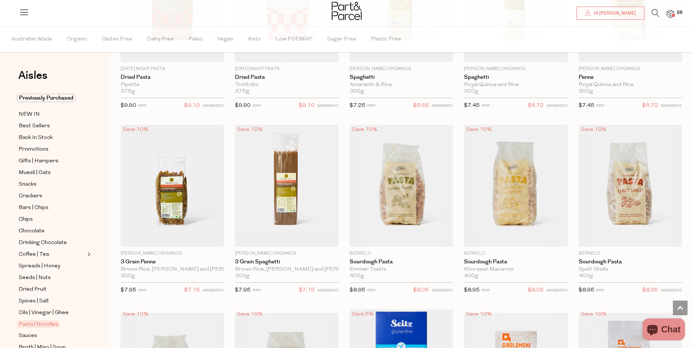
scroll to position [707, 0]
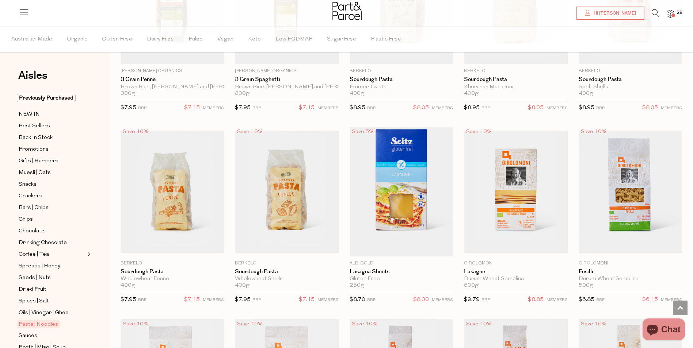
type input "2"
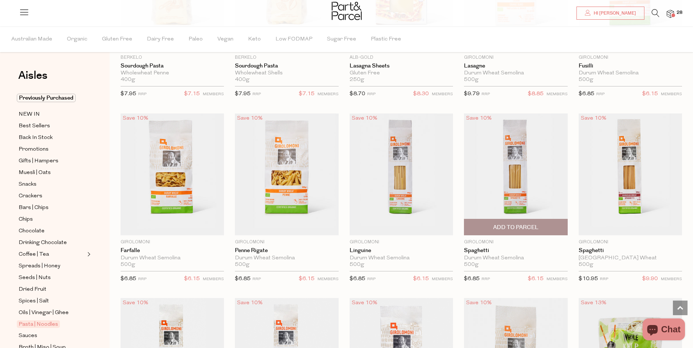
scroll to position [927, 0]
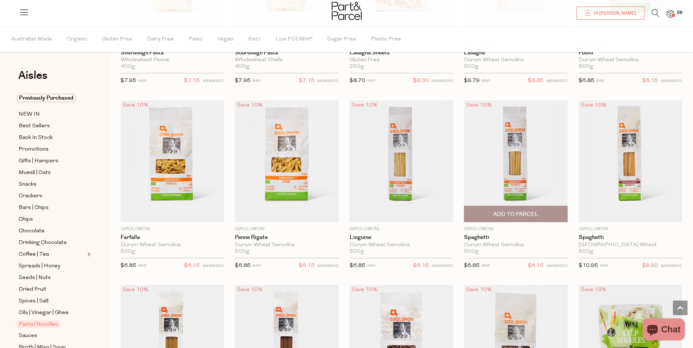
click at [527, 212] on span "Add To Parcel" at bounding box center [515, 215] width 45 height 8
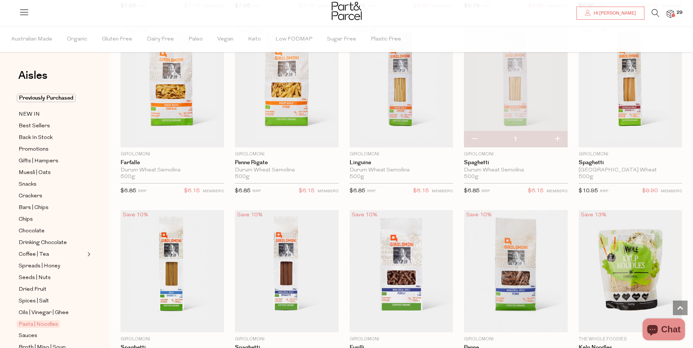
scroll to position [1000, 0]
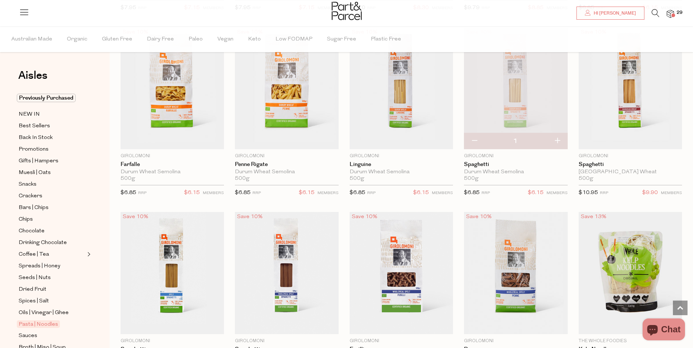
click at [559, 140] on button "button" at bounding box center [556, 141] width 21 height 16
type input "2"
click at [437, 104] on img at bounding box center [400, 88] width 103 height 122
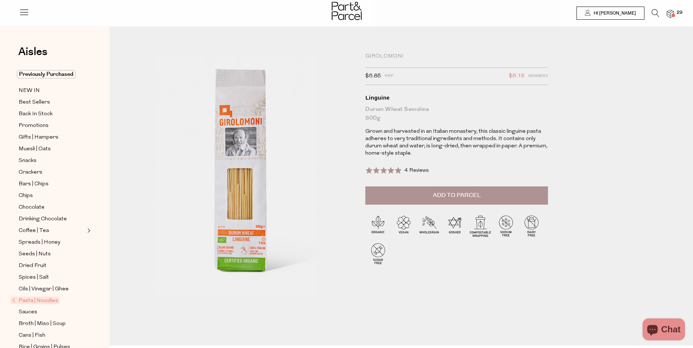
click at [449, 197] on span "Add to Parcel" at bounding box center [457, 195] width 48 height 8
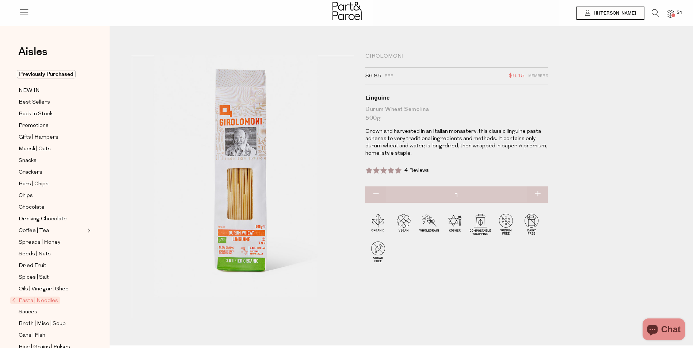
click at [33, 297] on span "Pasta | Noodles" at bounding box center [35, 301] width 50 height 8
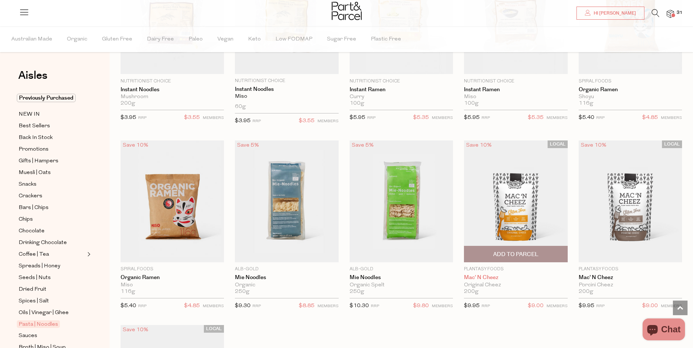
scroll to position [1793, 0]
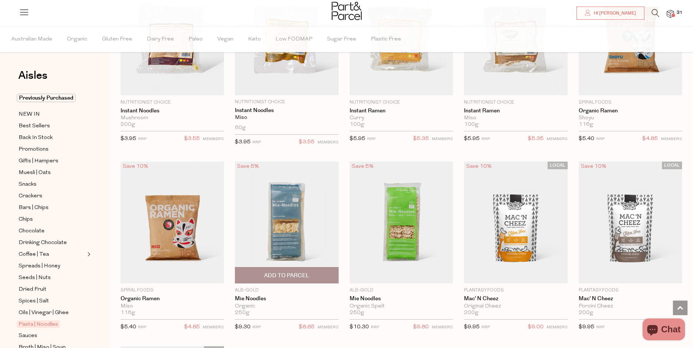
type input "2"
click at [302, 273] on span "Add To Parcel" at bounding box center [286, 276] width 45 height 8
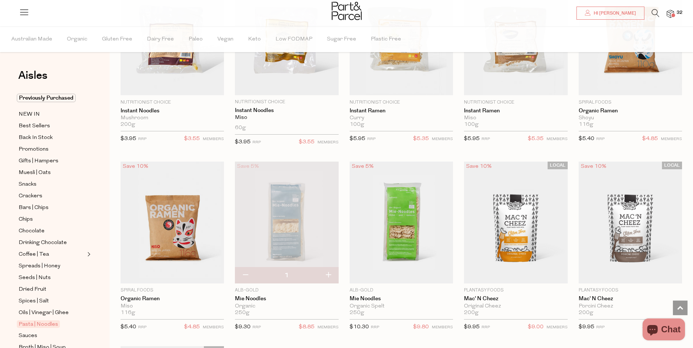
click at [330, 273] on button "button" at bounding box center [328, 276] width 21 height 16
type input "2"
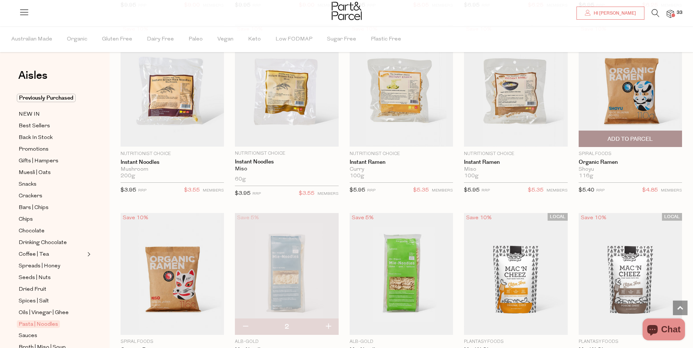
scroll to position [1830, 0]
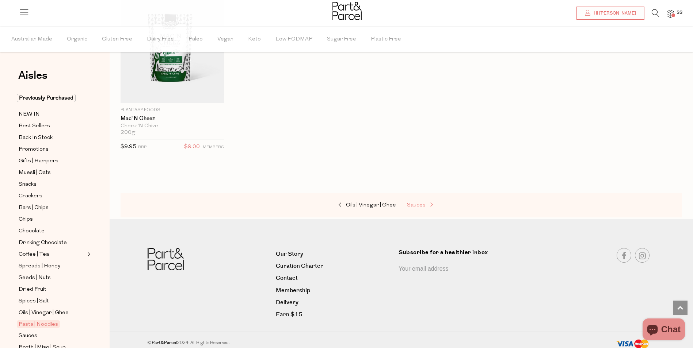
click at [425, 205] on link "Sauces" at bounding box center [443, 205] width 73 height 9
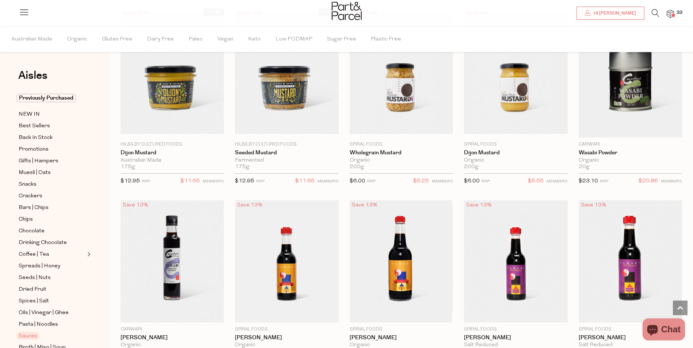
scroll to position [1643, 0]
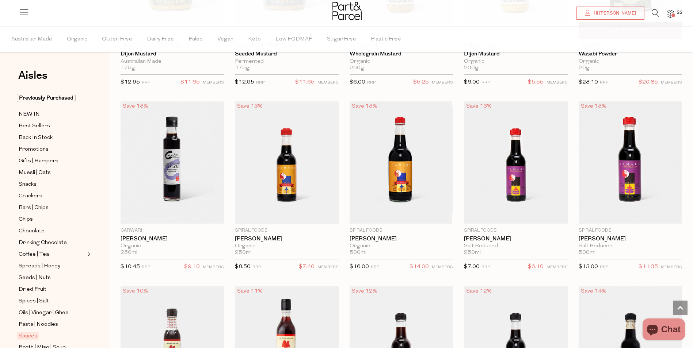
scroll to position [1716, 0]
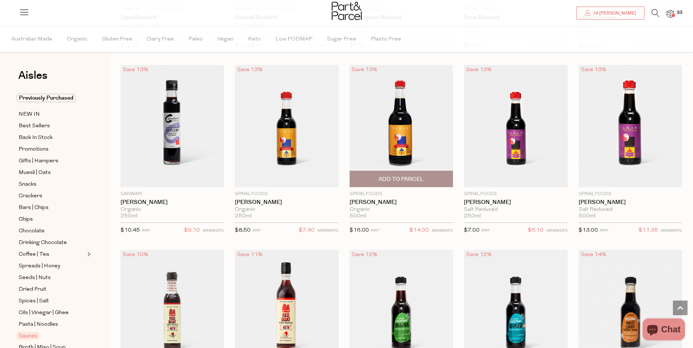
click at [400, 171] on span "Add To Parcel" at bounding box center [401, 179] width 99 height 16
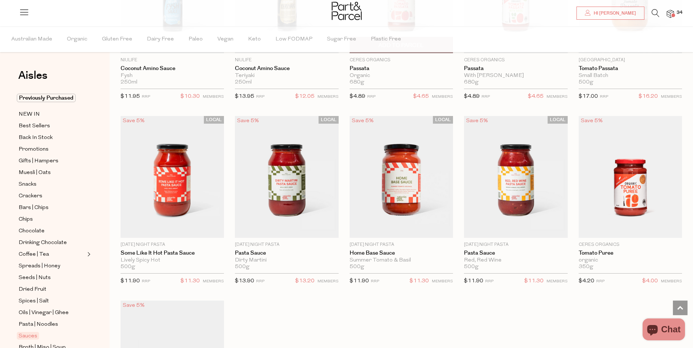
scroll to position [2227, 0]
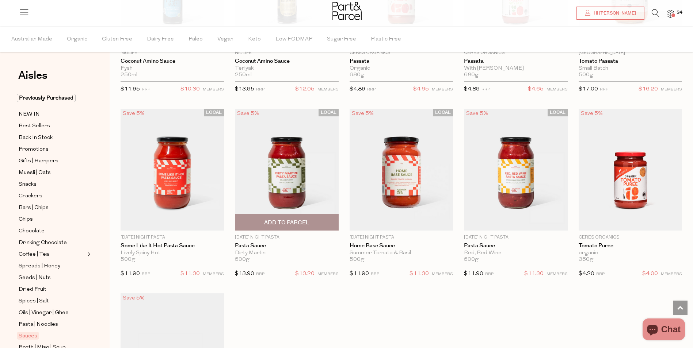
click at [295, 173] on img at bounding box center [286, 170] width 103 height 122
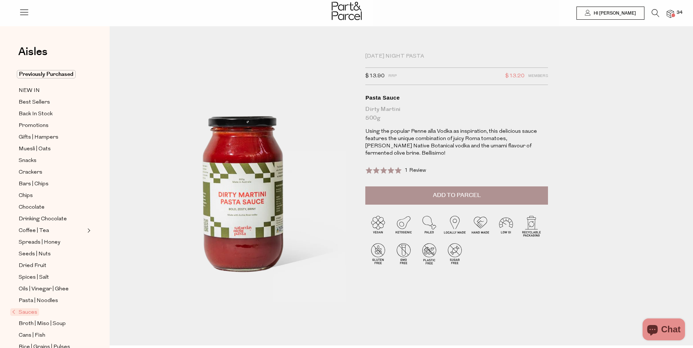
click at [439, 195] on span "Add to Parcel" at bounding box center [457, 195] width 48 height 8
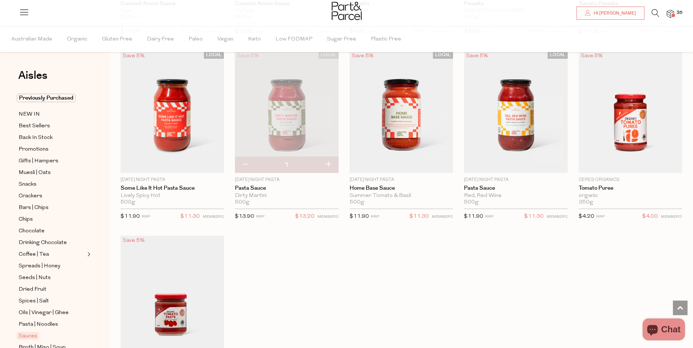
scroll to position [365, 0]
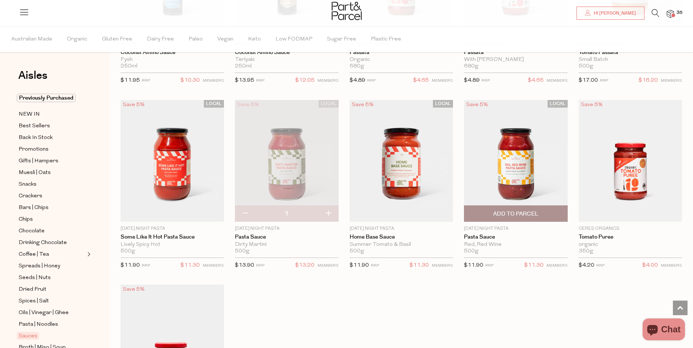
click at [513, 171] on img at bounding box center [515, 161] width 103 height 122
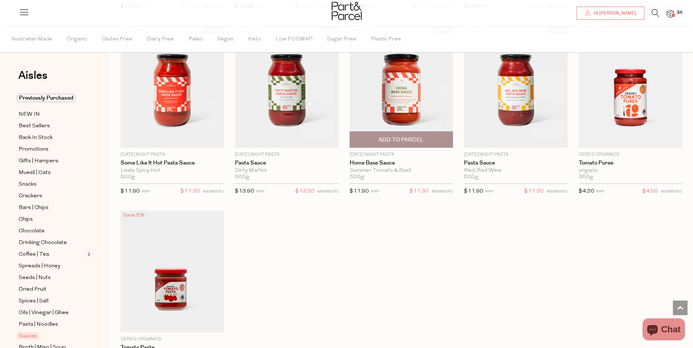
scroll to position [329, 0]
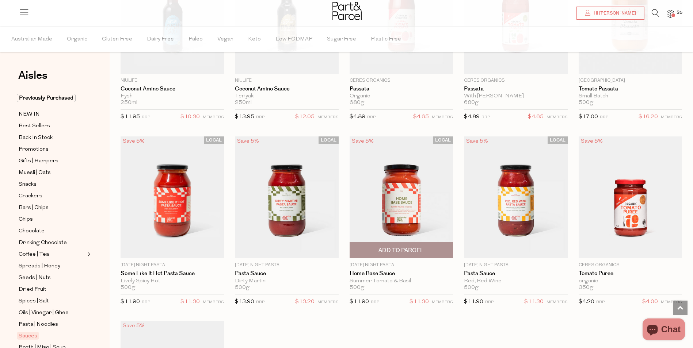
click at [384, 249] on span "Add To Parcel" at bounding box center [400, 251] width 45 height 8
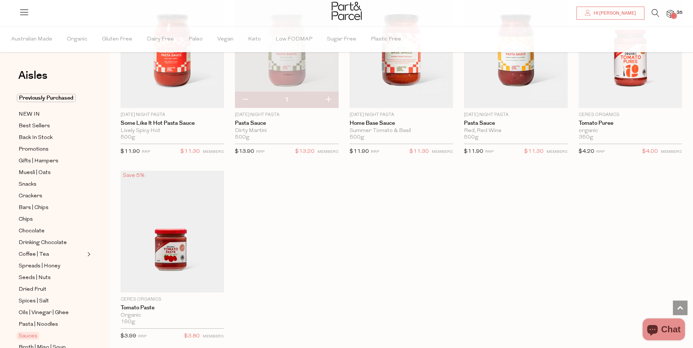
scroll to position [438, 0]
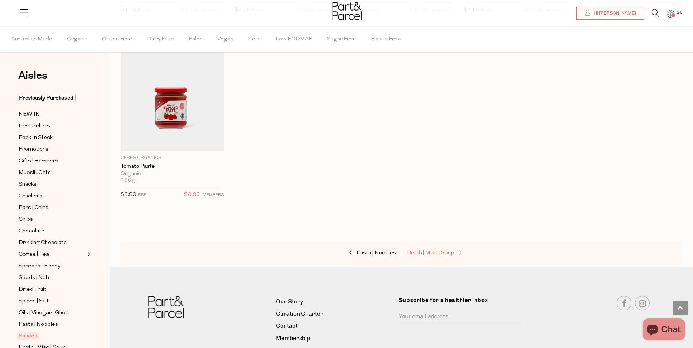
click at [450, 256] on span "Broth | Miso | Soup" at bounding box center [430, 252] width 47 height 5
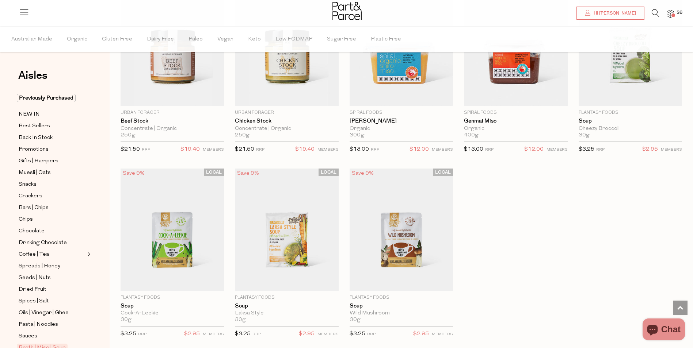
scroll to position [949, 0]
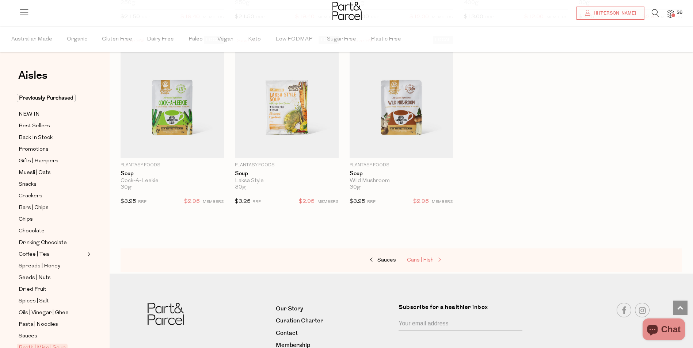
click at [429, 258] on span "Cans | Fish" at bounding box center [420, 260] width 27 height 5
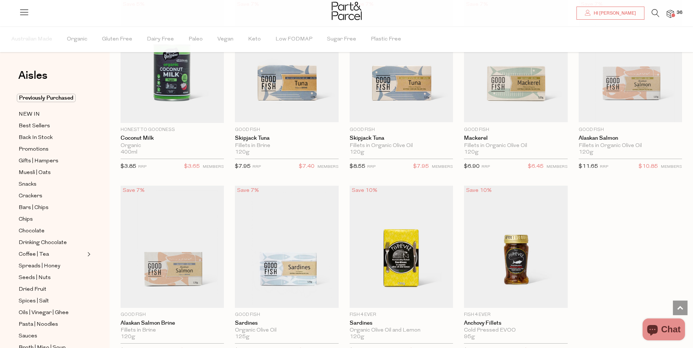
scroll to position [548, 0]
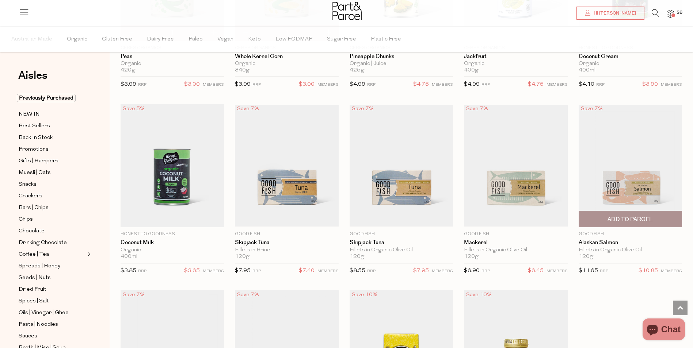
click at [641, 217] on span "Add To Parcel" at bounding box center [629, 220] width 45 height 8
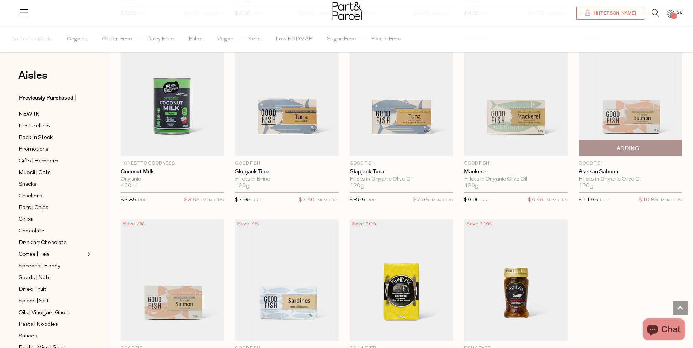
scroll to position [694, 0]
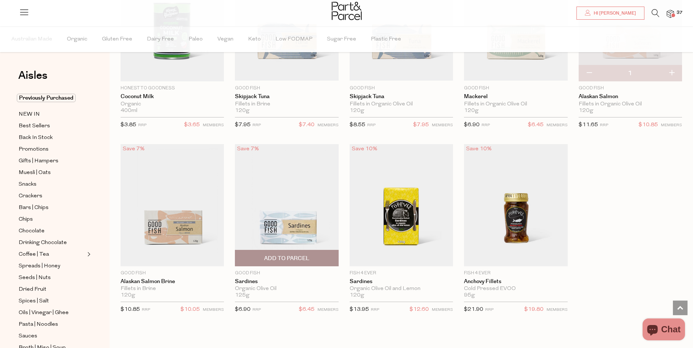
drag, startPoint x: 264, startPoint y: 257, endPoint x: 453, endPoint y: 252, distance: 189.2
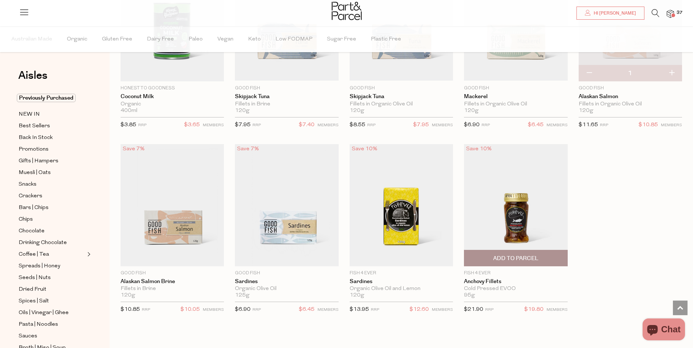
click at [264, 258] on span "Add To Parcel" at bounding box center [286, 262] width 45 height 8
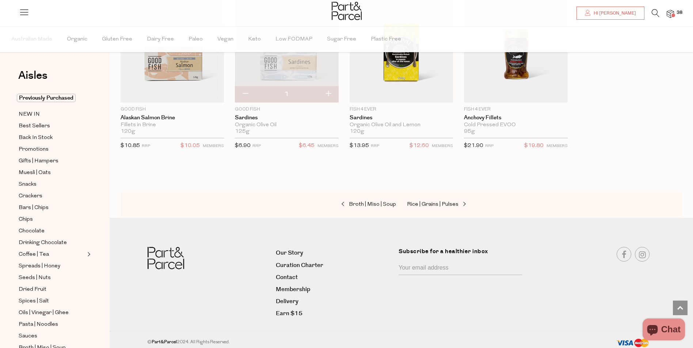
scroll to position [859, 0]
click at [440, 201] on span "Rice | Grains | Pulses" at bounding box center [432, 202] width 51 height 5
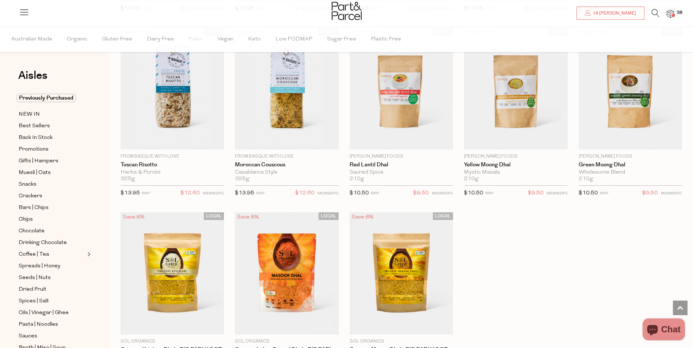
scroll to position [1278, 0]
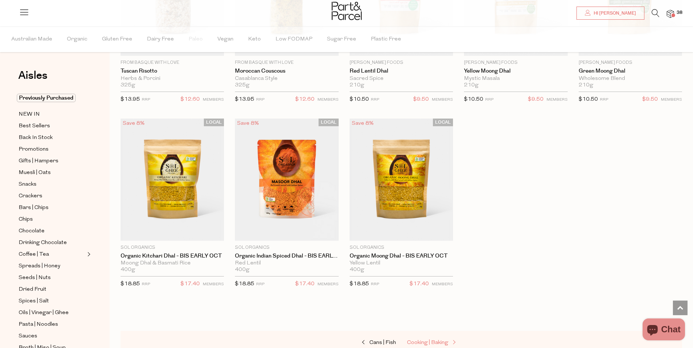
click at [434, 340] on span "Cooking | Baking" at bounding box center [427, 342] width 41 height 5
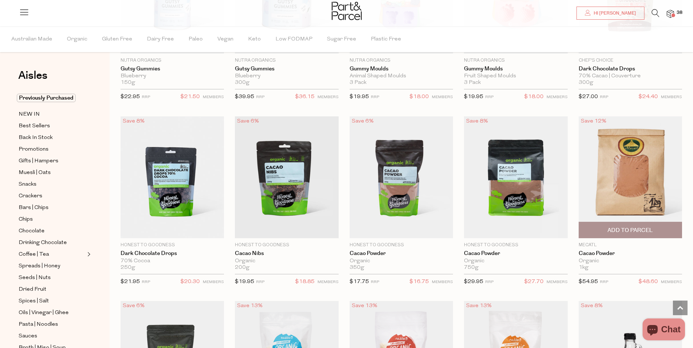
scroll to position [913, 0]
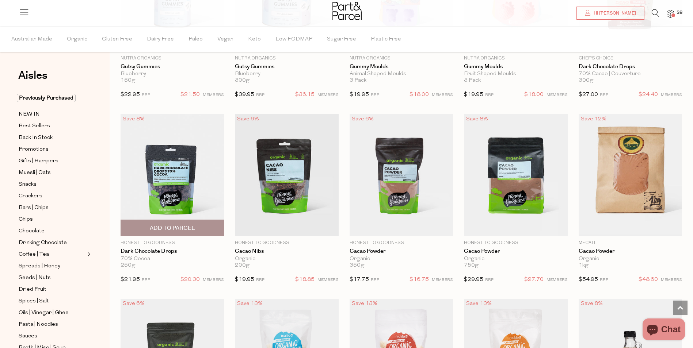
click at [177, 229] on span "Add To Parcel" at bounding box center [172, 229] width 45 height 8
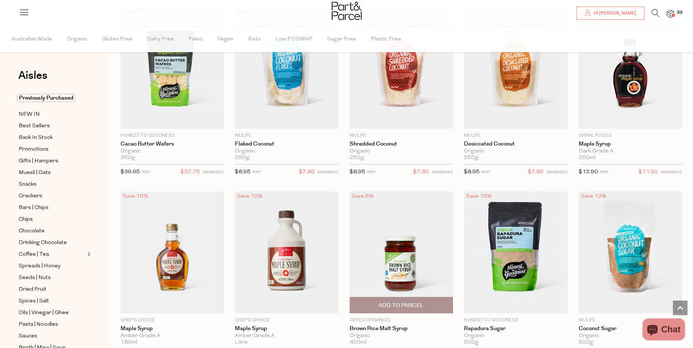
scroll to position [1241, 0]
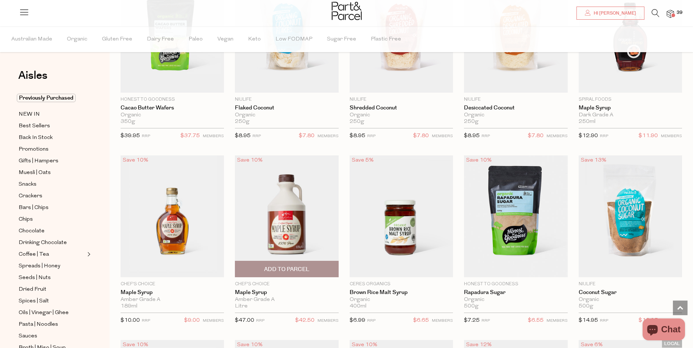
click at [297, 233] on img at bounding box center [286, 216] width 103 height 122
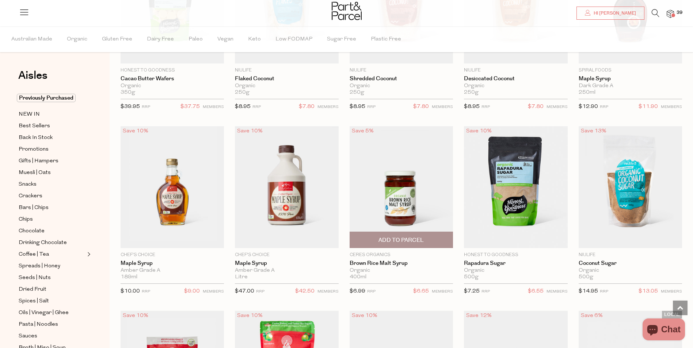
scroll to position [1326, 0]
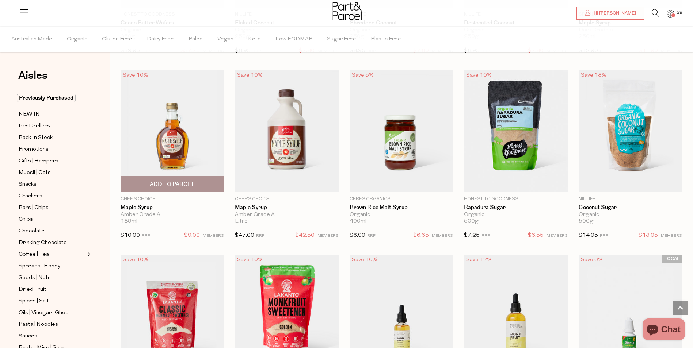
click at [166, 181] on span "Add To Parcel" at bounding box center [172, 185] width 45 height 8
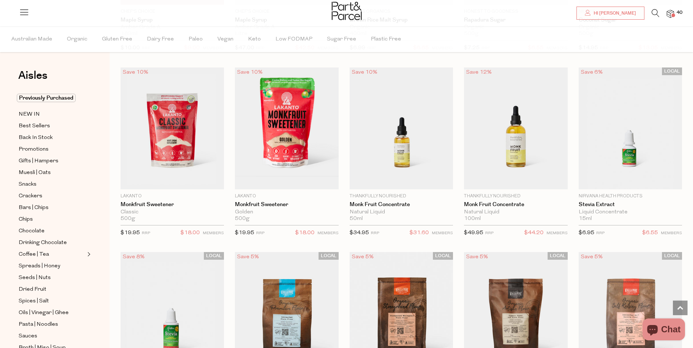
scroll to position [1618, 0]
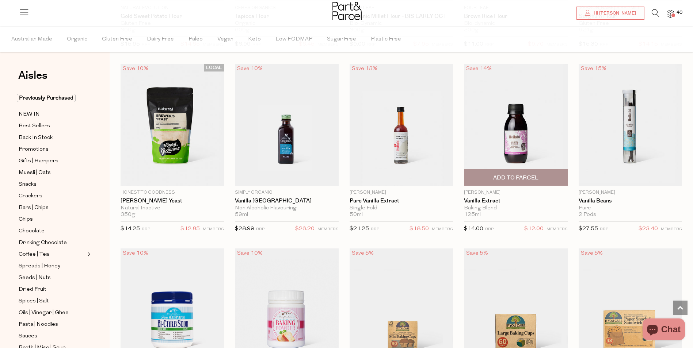
scroll to position [2823, 0]
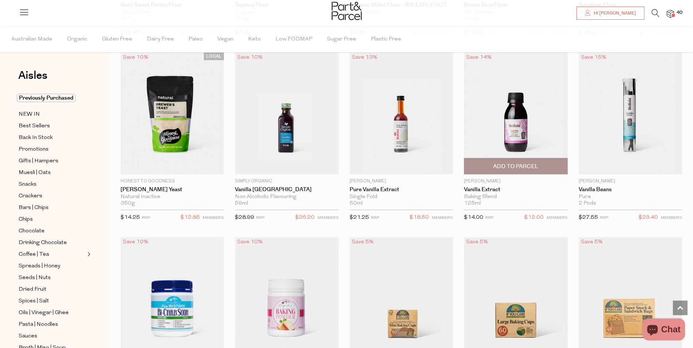
click at [520, 163] on span "Add To Parcel" at bounding box center [515, 167] width 45 height 8
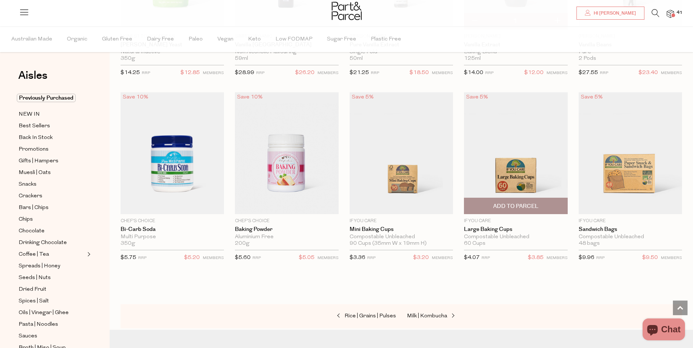
scroll to position [2968, 0]
click at [518, 203] on span "Add To Parcel" at bounding box center [515, 207] width 45 height 8
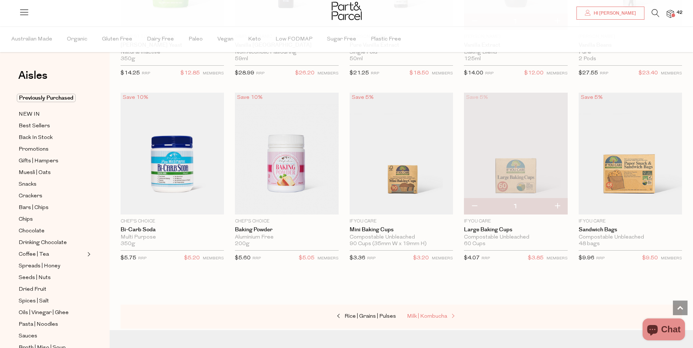
click at [435, 314] on span "Milk | Kombucha" at bounding box center [427, 316] width 40 height 5
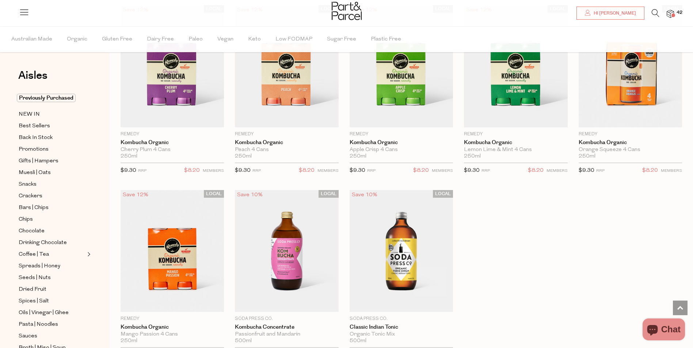
scroll to position [1059, 0]
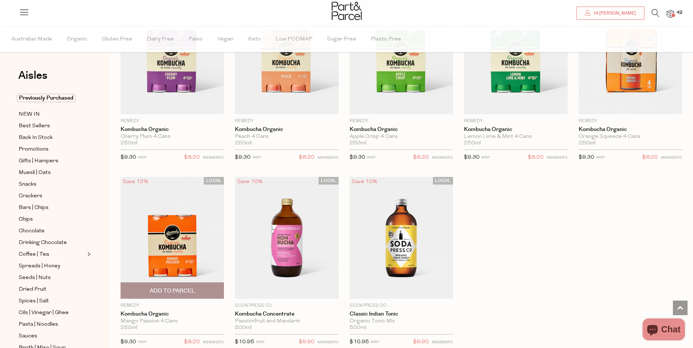
click at [169, 289] on span "Add To Parcel" at bounding box center [172, 291] width 45 height 8
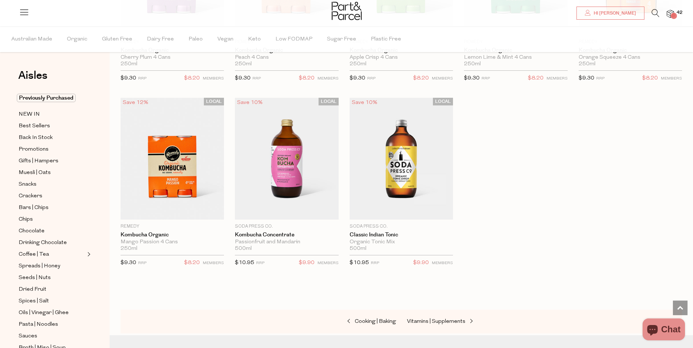
scroll to position [1241, 0]
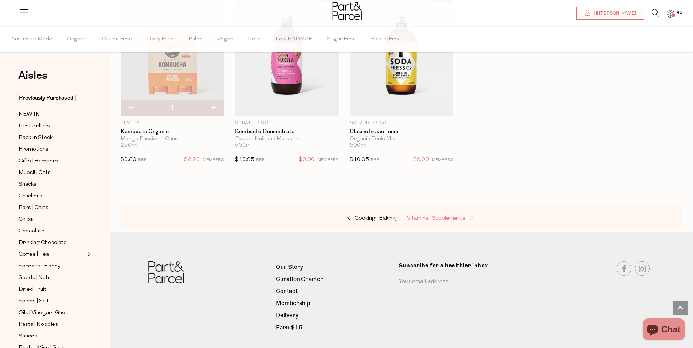
click at [426, 218] on span "Vitamins | Supplements" at bounding box center [436, 218] width 58 height 5
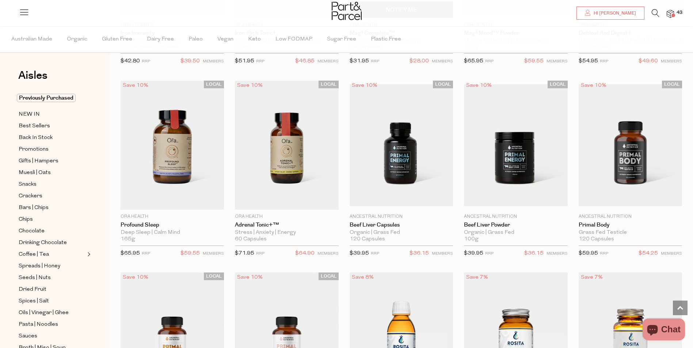
scroll to position [1683, 0]
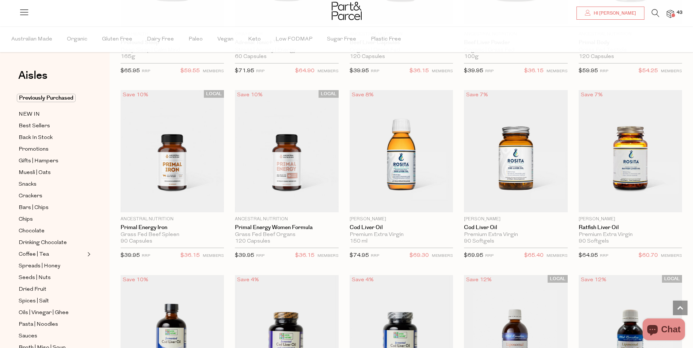
scroll to position [1866, 0]
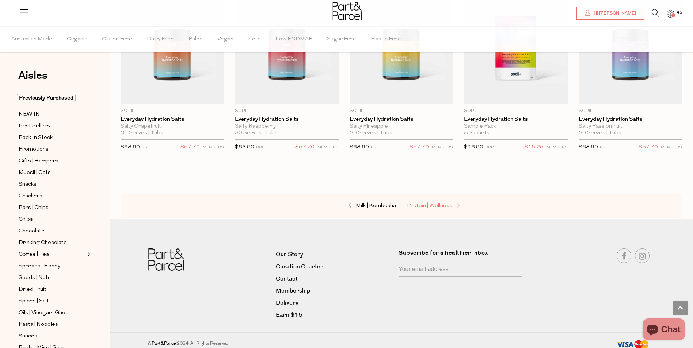
click at [435, 203] on span "Protein | Wellness" at bounding box center [429, 205] width 45 height 5
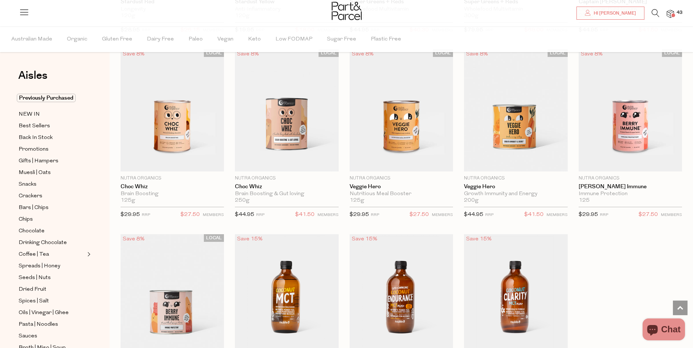
scroll to position [2731, 0]
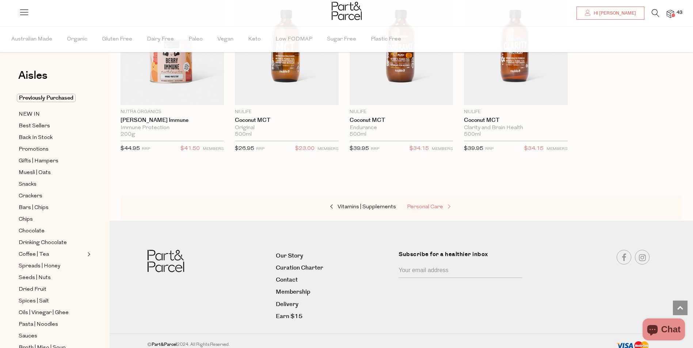
click at [429, 204] on span "Personal Care" at bounding box center [425, 206] width 36 height 5
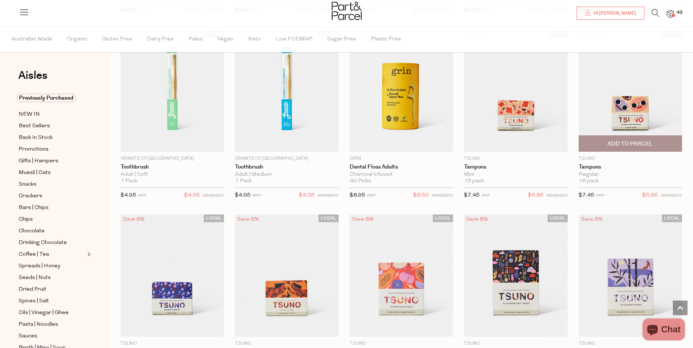
scroll to position [1592, 0]
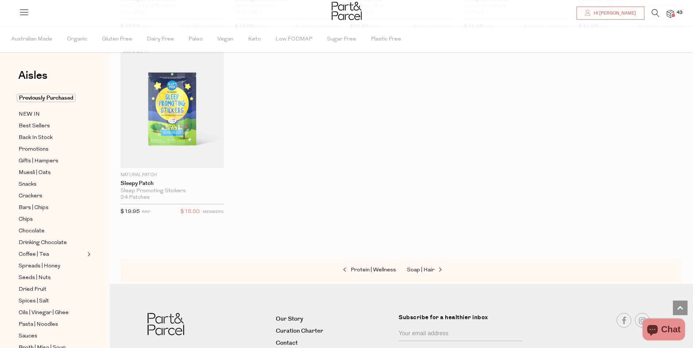
scroll to position [3446, 0]
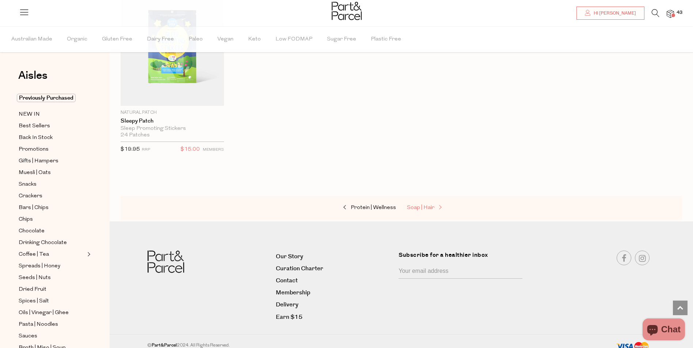
drag, startPoint x: 426, startPoint y: 203, endPoint x: 420, endPoint y: 204, distance: 6.0
click at [426, 205] on span "Soap | Hair" at bounding box center [420, 207] width 27 height 5
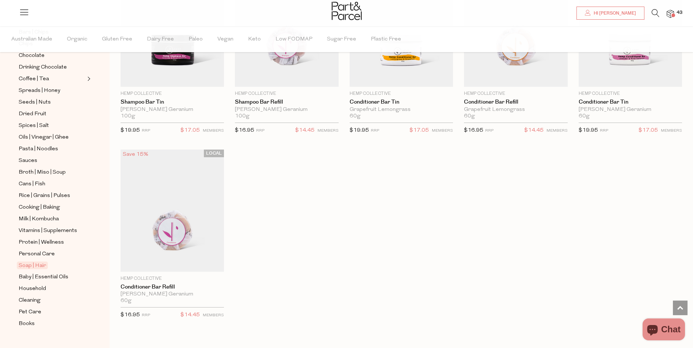
scroll to position [1679, 0]
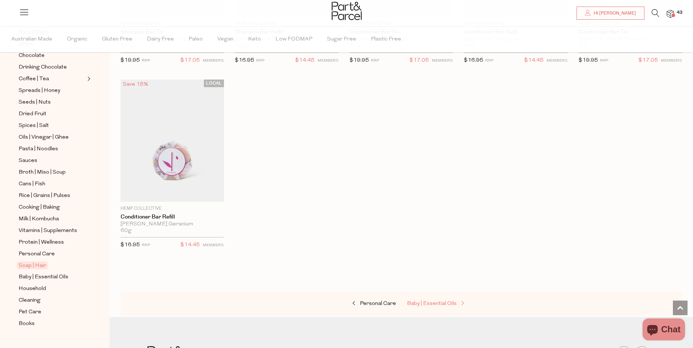
click at [435, 301] on span "Baby | Essential Oils" at bounding box center [432, 303] width 50 height 5
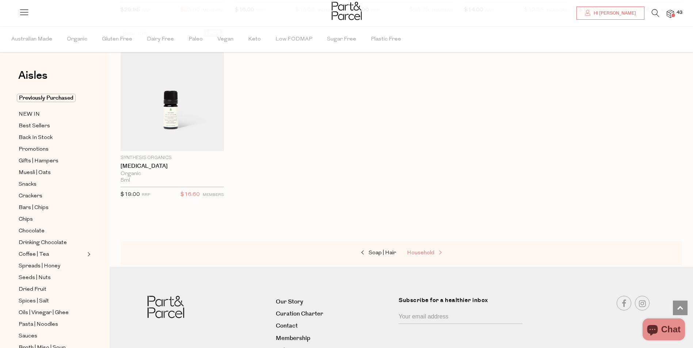
click at [427, 256] on span "Household" at bounding box center [420, 252] width 27 height 5
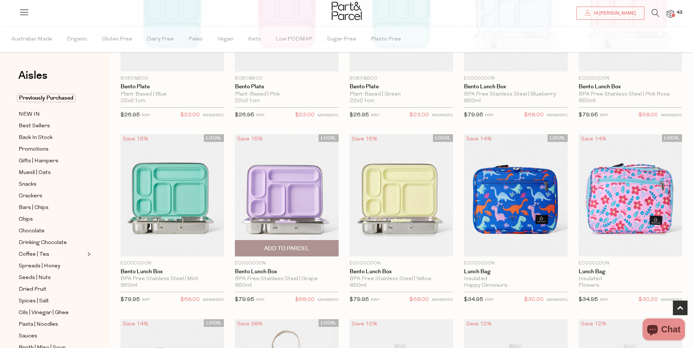
scroll to position [146, 0]
click at [281, 186] on img at bounding box center [286, 195] width 103 height 122
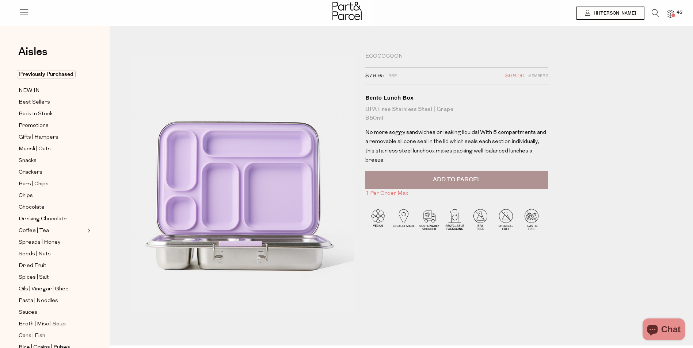
click at [442, 176] on span "Add to Parcel" at bounding box center [457, 180] width 48 height 8
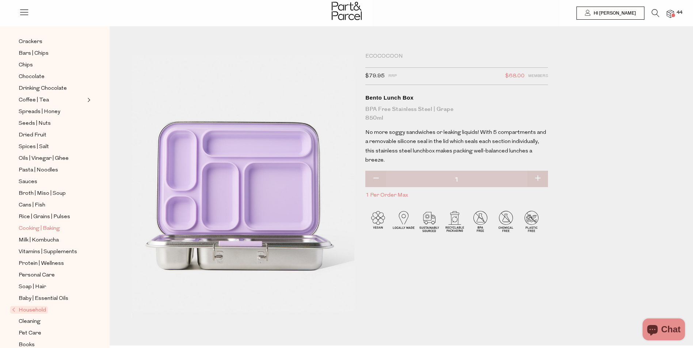
scroll to position [132, 0]
click at [32, 305] on span "Household" at bounding box center [29, 309] width 38 height 8
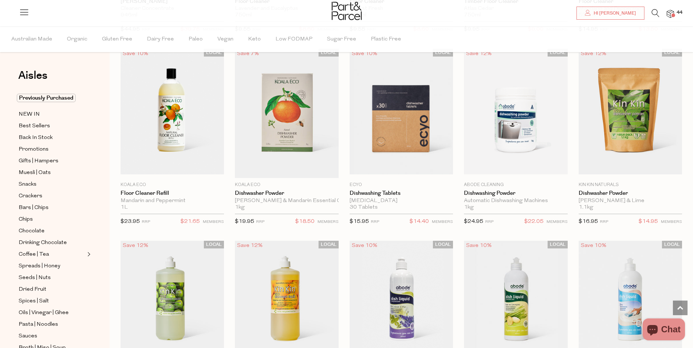
scroll to position [1034, 0]
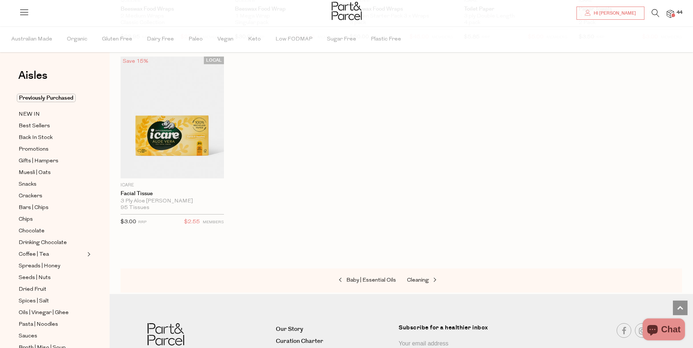
scroll to position [3106, 0]
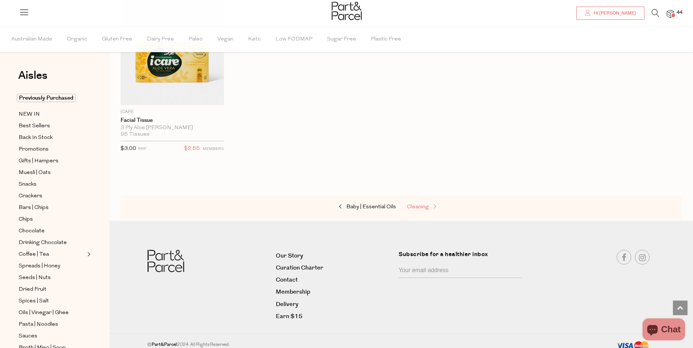
click at [415, 204] on span "Cleaning" at bounding box center [418, 206] width 22 height 5
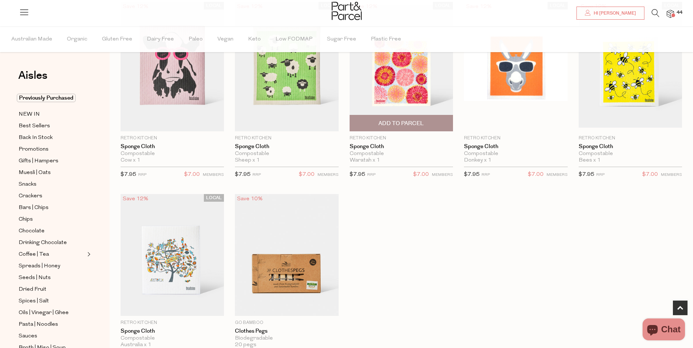
scroll to position [365, 0]
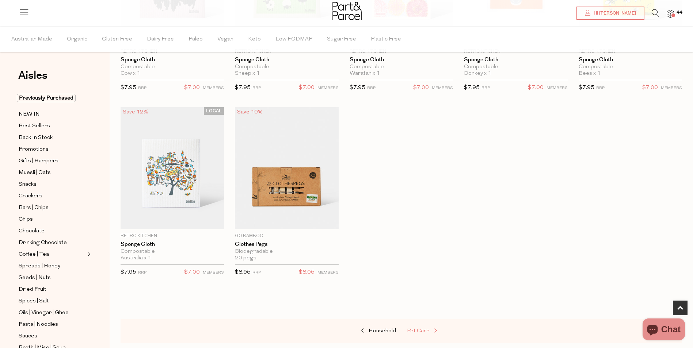
click at [418, 329] on span "Pet Care" at bounding box center [418, 331] width 23 height 5
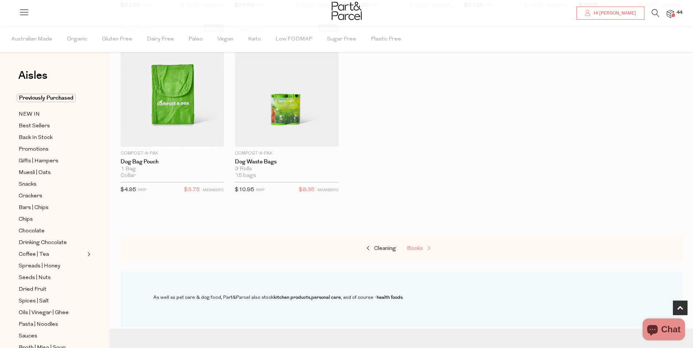
click at [418, 246] on span "Books" at bounding box center [415, 248] width 16 height 5
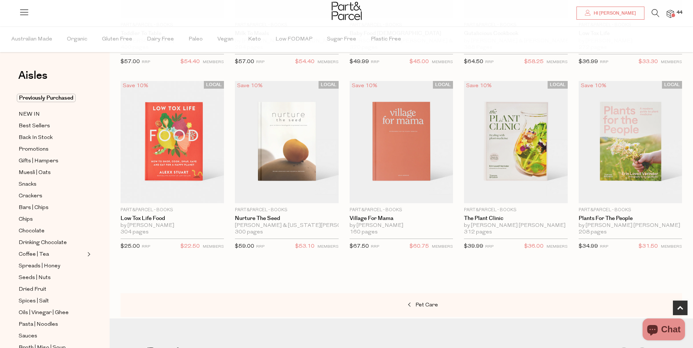
scroll to position [292, 0]
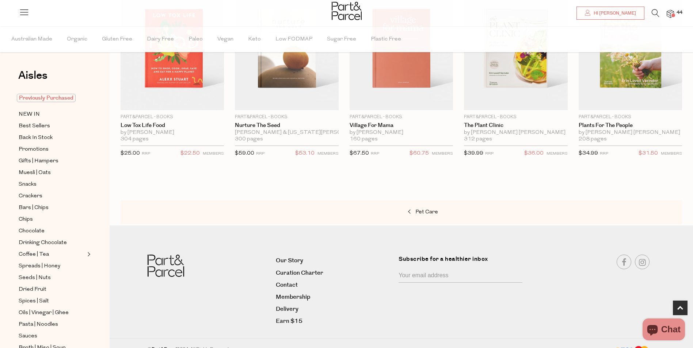
click at [34, 101] on span "Previously Purchased" at bounding box center [46, 98] width 59 height 8
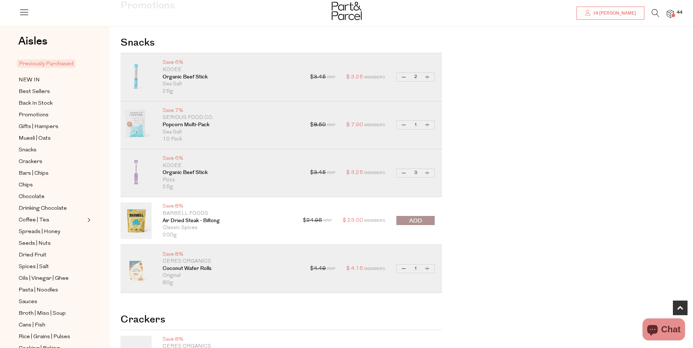
scroll to position [292, 0]
click at [429, 76] on button "Increase Organic Beef Stick" at bounding box center [427, 77] width 9 height 8
type input "3"
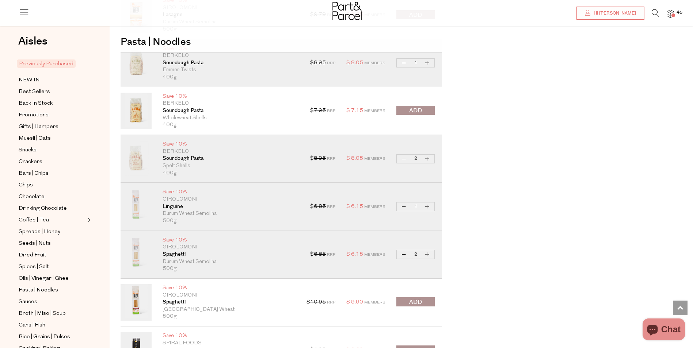
scroll to position [1898, 0]
click at [414, 111] on span "submit" at bounding box center [415, 110] width 13 height 8
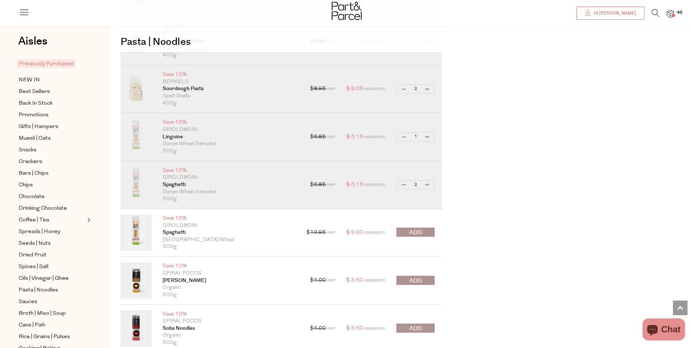
scroll to position [2044, 0]
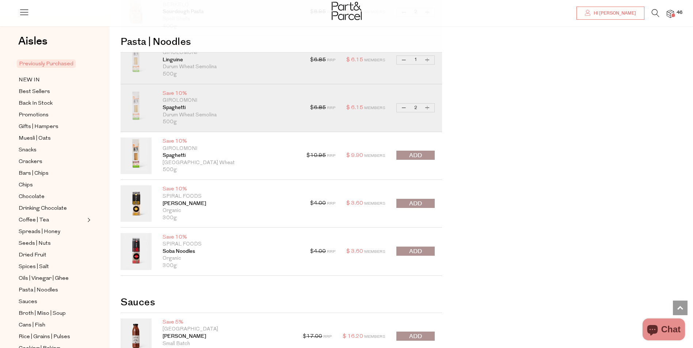
click at [419, 206] on span "submit" at bounding box center [415, 204] width 13 height 8
click at [417, 257] on div "$ 4.00 RRP $ 3.60 Members Decrease Soba Noodles 1 Increase Soba Noodles Only 60…" at bounding box center [372, 251] width 124 height 37
click at [418, 253] on div at bounding box center [415, 252] width 38 height 10
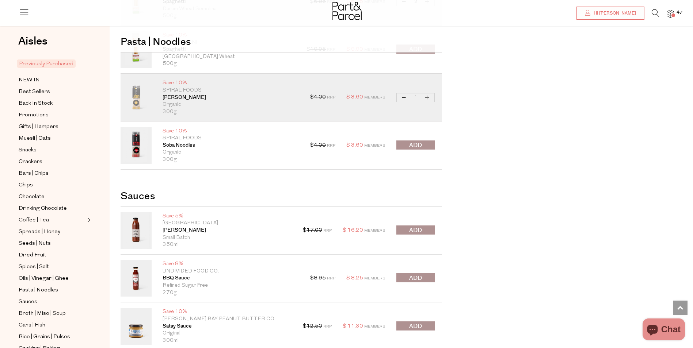
scroll to position [2154, 0]
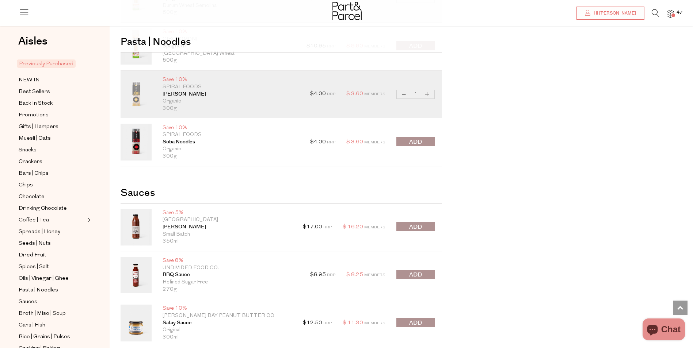
click at [415, 143] on span "submit" at bounding box center [415, 142] width 13 height 8
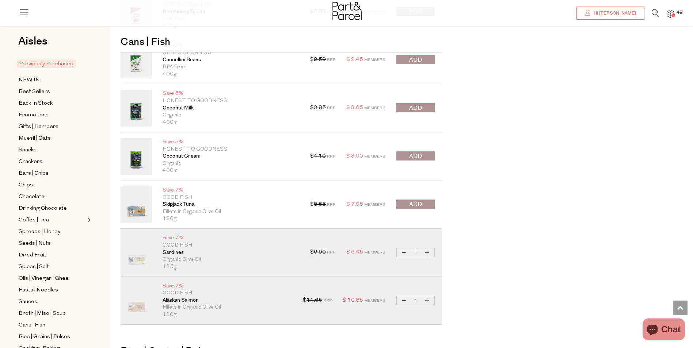
scroll to position [3176, 0]
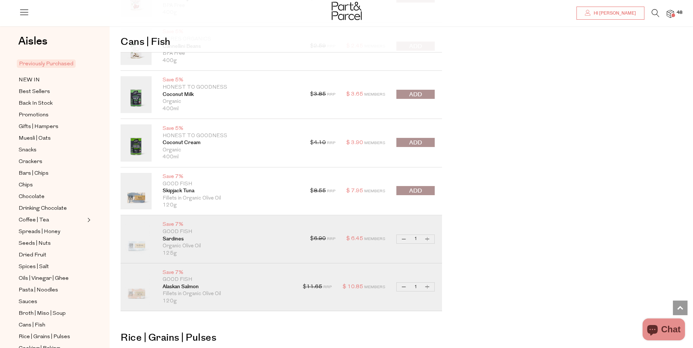
click at [416, 142] on span "submit" at bounding box center [415, 143] width 13 height 8
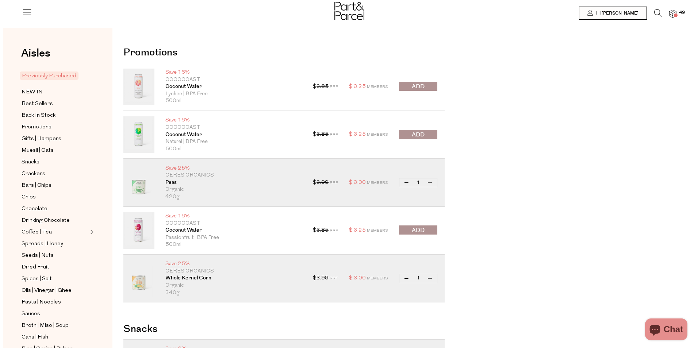
scroll to position [0, 0]
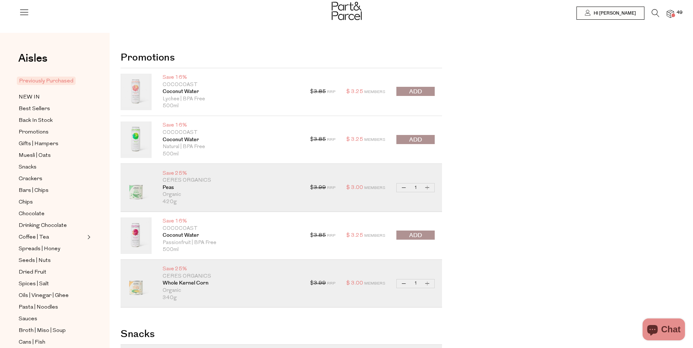
click at [673, 16] on span at bounding box center [673, 16] width 4 height 4
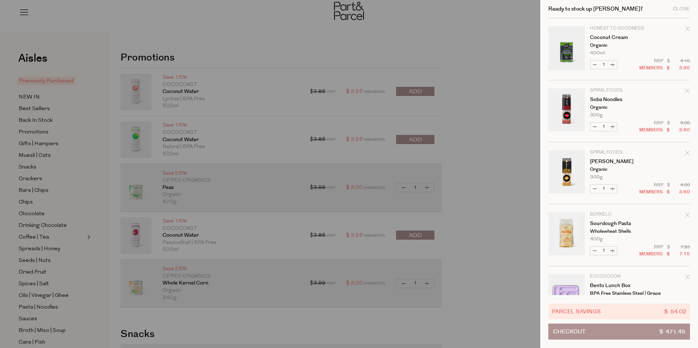
click at [595, 334] on button "Checkout $ 471.45" at bounding box center [619, 332] width 142 height 16
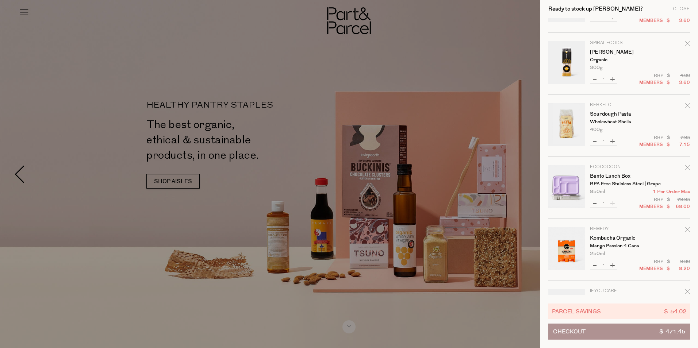
scroll to position [219, 0]
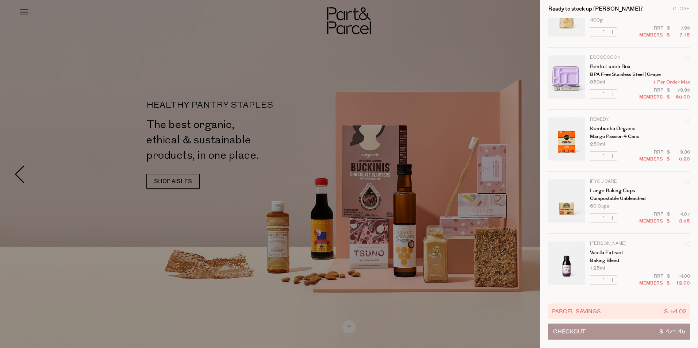
click at [686, 123] on icon "Remove Kombucha Organic" at bounding box center [687, 120] width 5 height 5
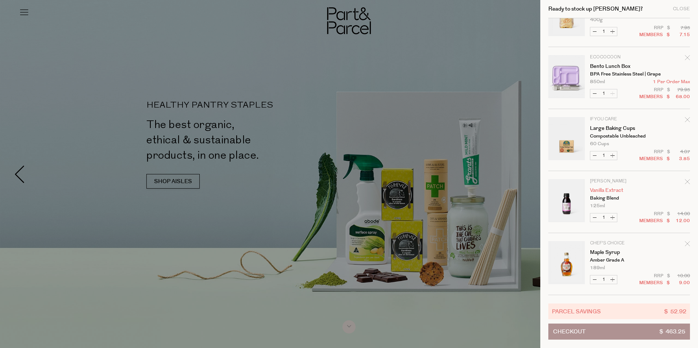
scroll to position [0, 0]
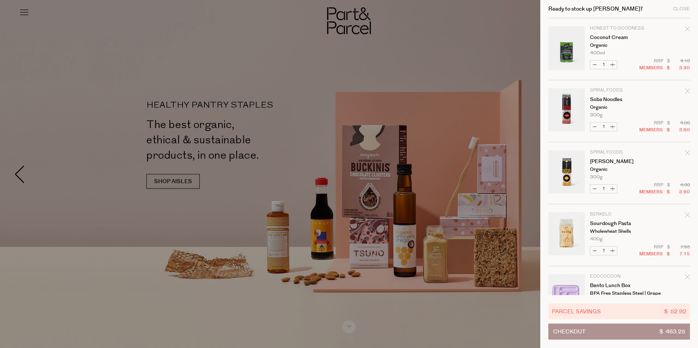
click at [686, 28] on icon "Remove Coconut Cream" at bounding box center [687, 28] width 5 height 5
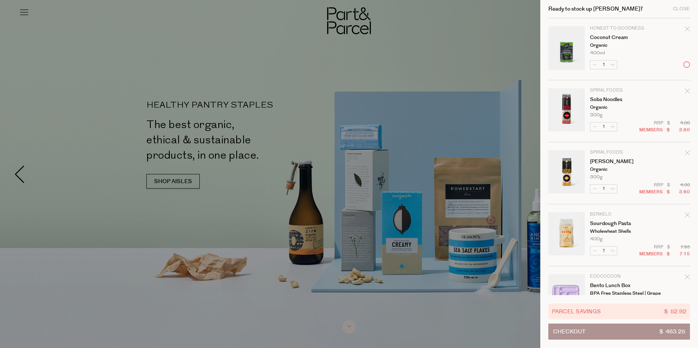
click at [499, 36] on div at bounding box center [349, 174] width 698 height 348
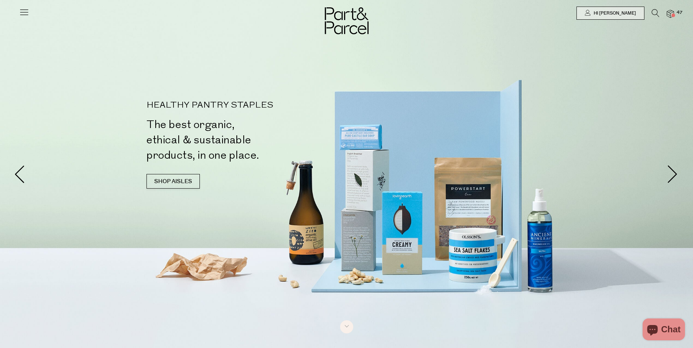
click at [669, 13] on img at bounding box center [669, 14] width 7 height 8
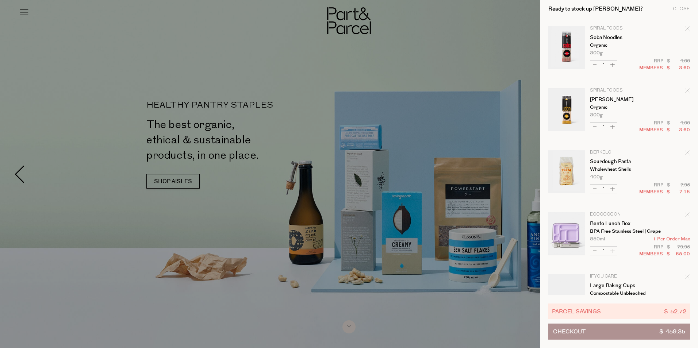
click at [609, 332] on button "Checkout $ 459.35" at bounding box center [619, 332] width 142 height 16
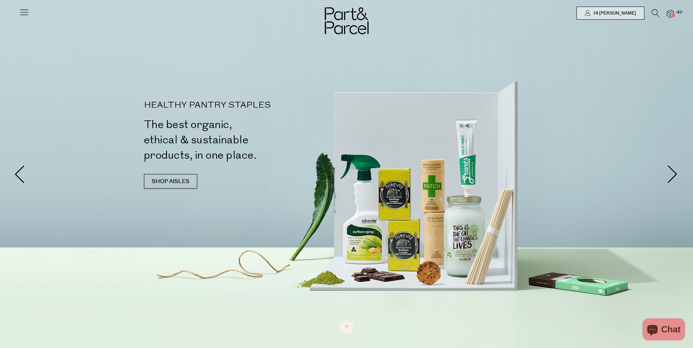
click at [671, 12] on img at bounding box center [669, 14] width 7 height 8
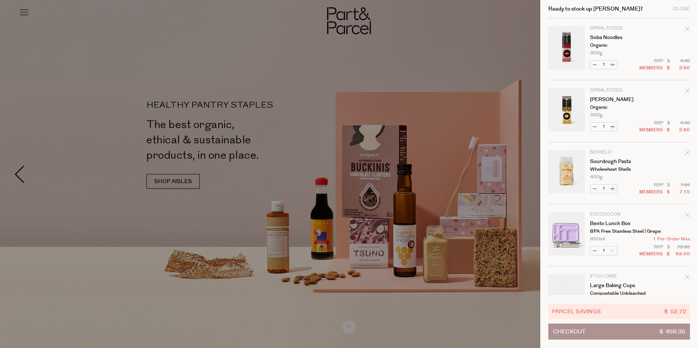
click at [688, 214] on icon "Remove Bento Lunch Box" at bounding box center [687, 214] width 5 height 5
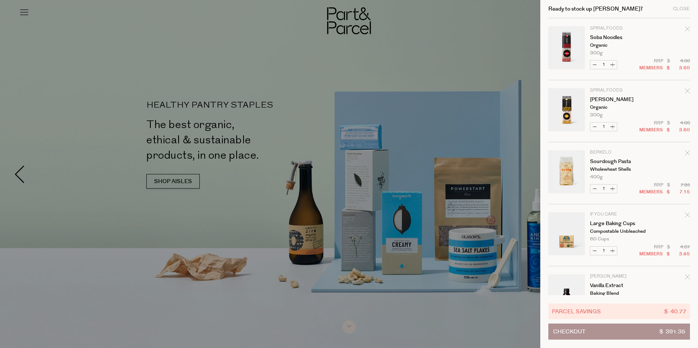
click at [243, 50] on div at bounding box center [349, 174] width 698 height 348
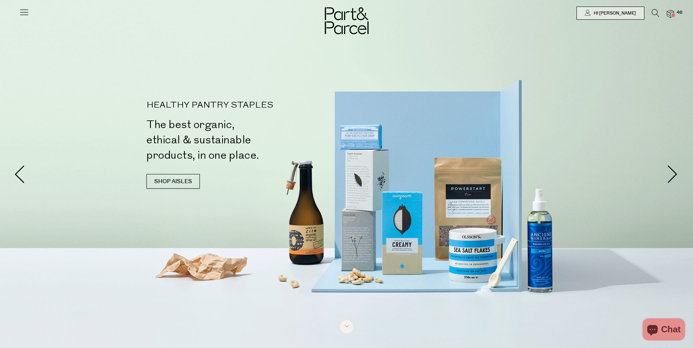
click at [670, 17] on img at bounding box center [669, 14] width 7 height 8
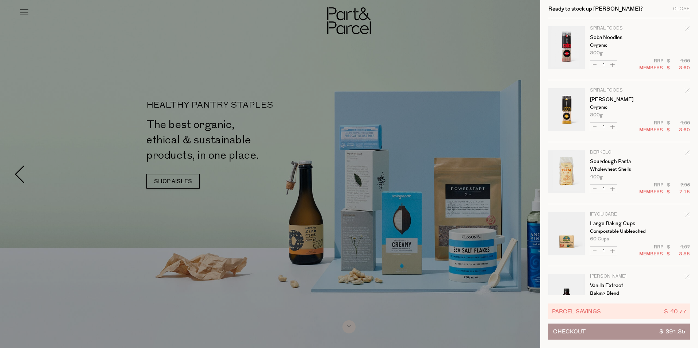
click at [611, 334] on button "Checkout $ 391.35" at bounding box center [619, 332] width 142 height 16
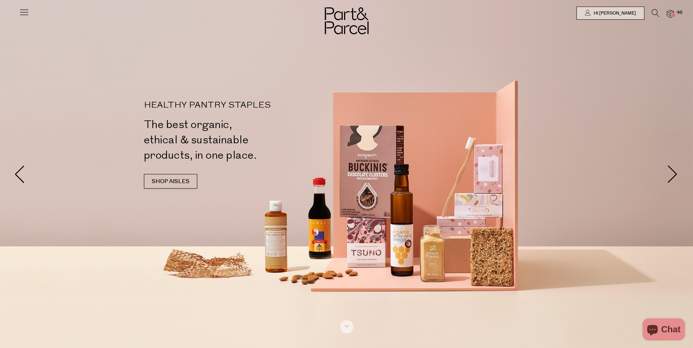
click at [27, 13] on icon at bounding box center [24, 12] width 10 height 10
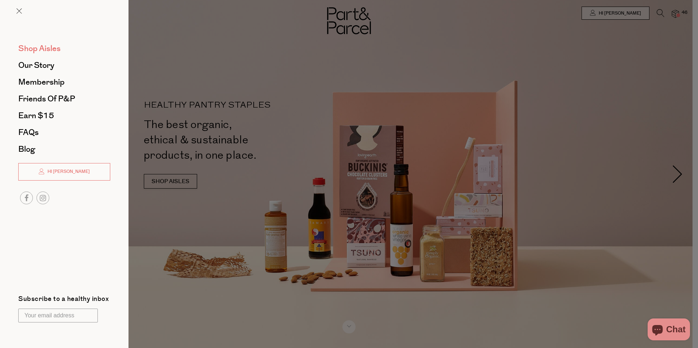
click at [46, 48] on span "Shop Aisles" at bounding box center [39, 49] width 42 height 12
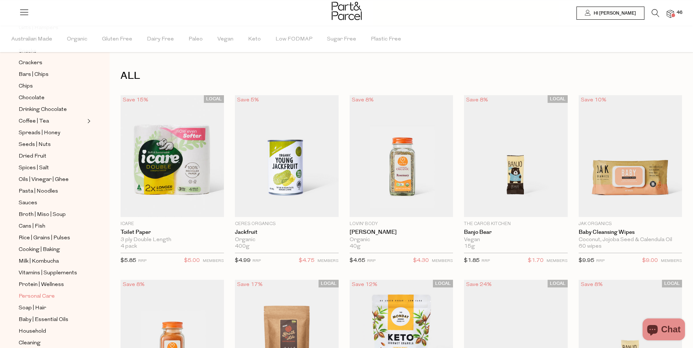
scroll to position [146, 0]
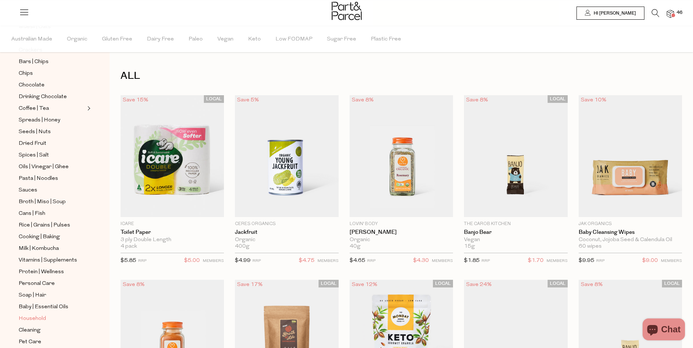
click at [33, 315] on span "Household" at bounding box center [32, 319] width 27 height 9
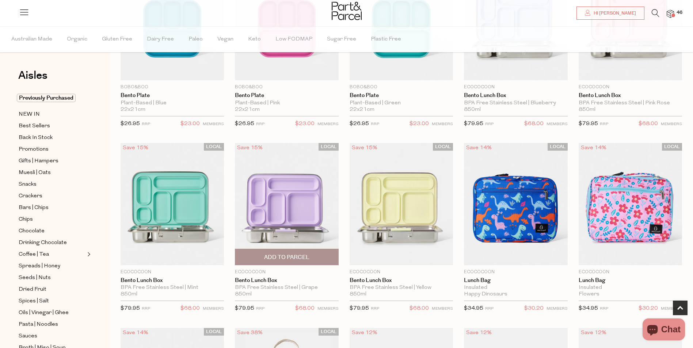
scroll to position [183, 0]
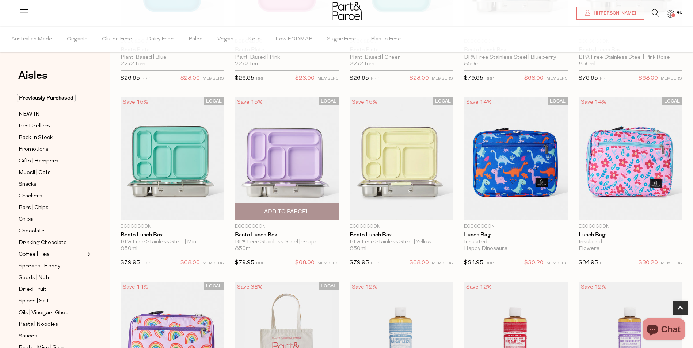
click at [282, 214] on span "Add To Parcel" at bounding box center [286, 212] width 45 height 8
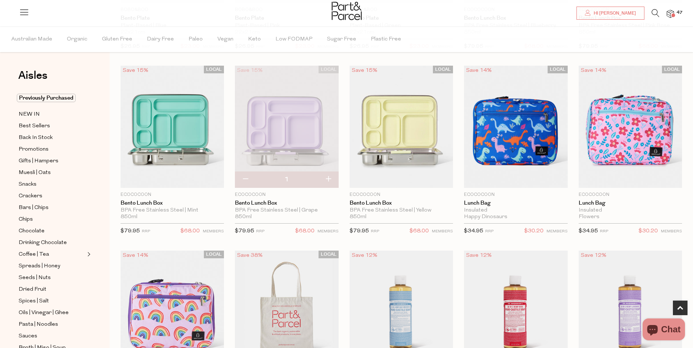
scroll to position [256, 0]
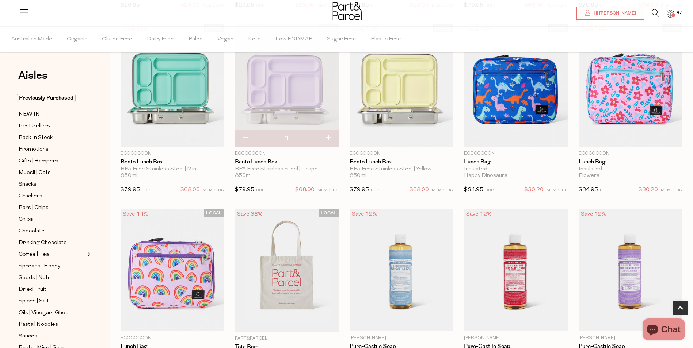
click at [669, 14] on img at bounding box center [669, 14] width 7 height 8
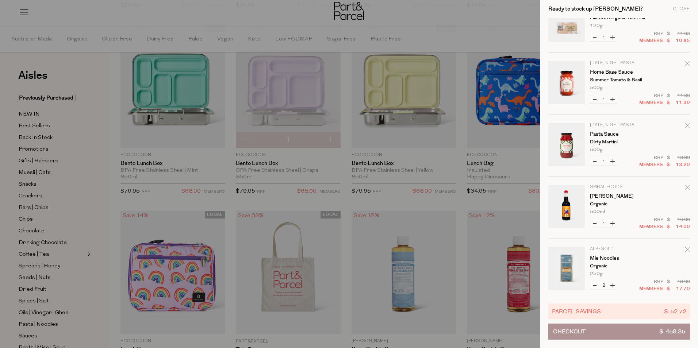
scroll to position [657, 0]
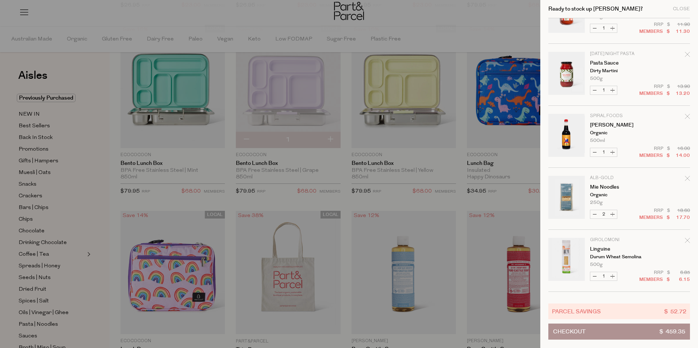
click at [633, 330] on button "Checkout $ 459.35" at bounding box center [619, 332] width 142 height 16
